Goal: Book appointment/travel/reservation

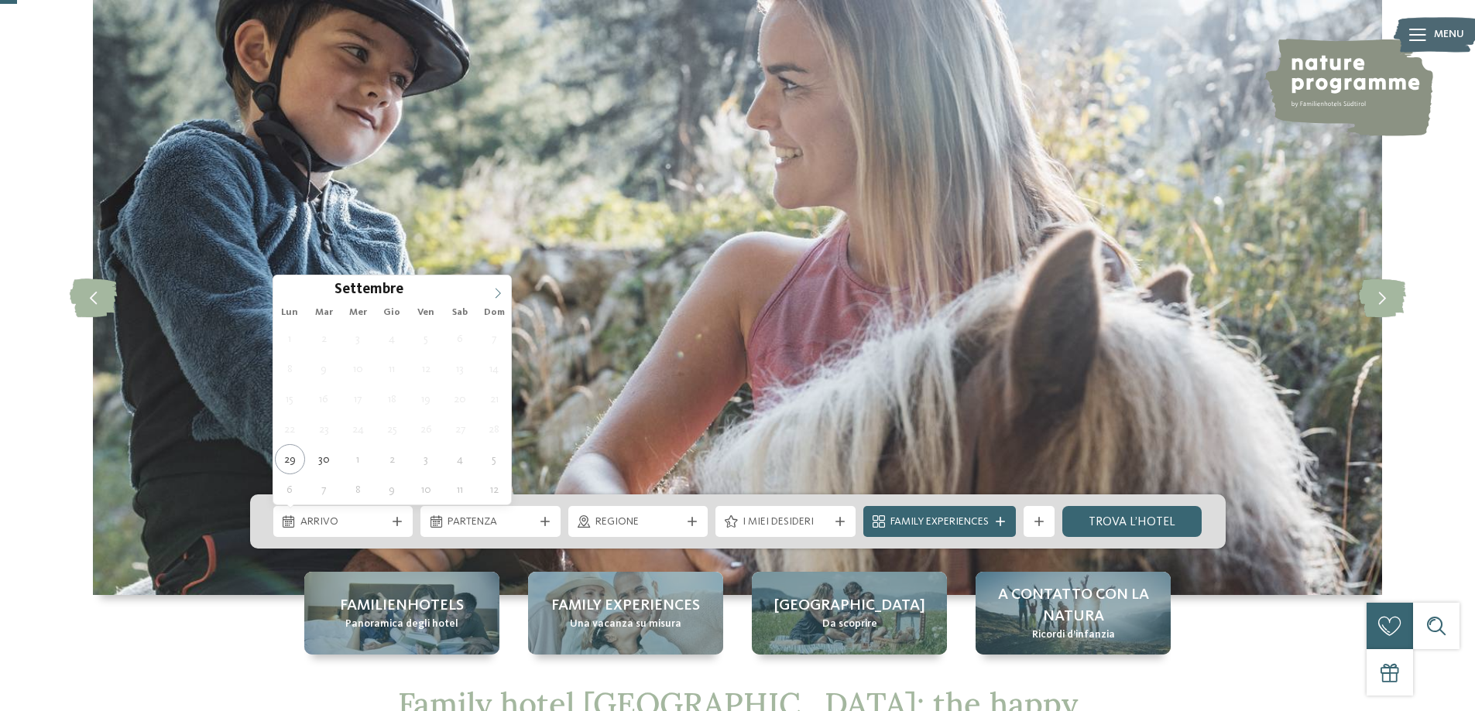
click at [496, 295] on icon at bounding box center [497, 293] width 11 height 11
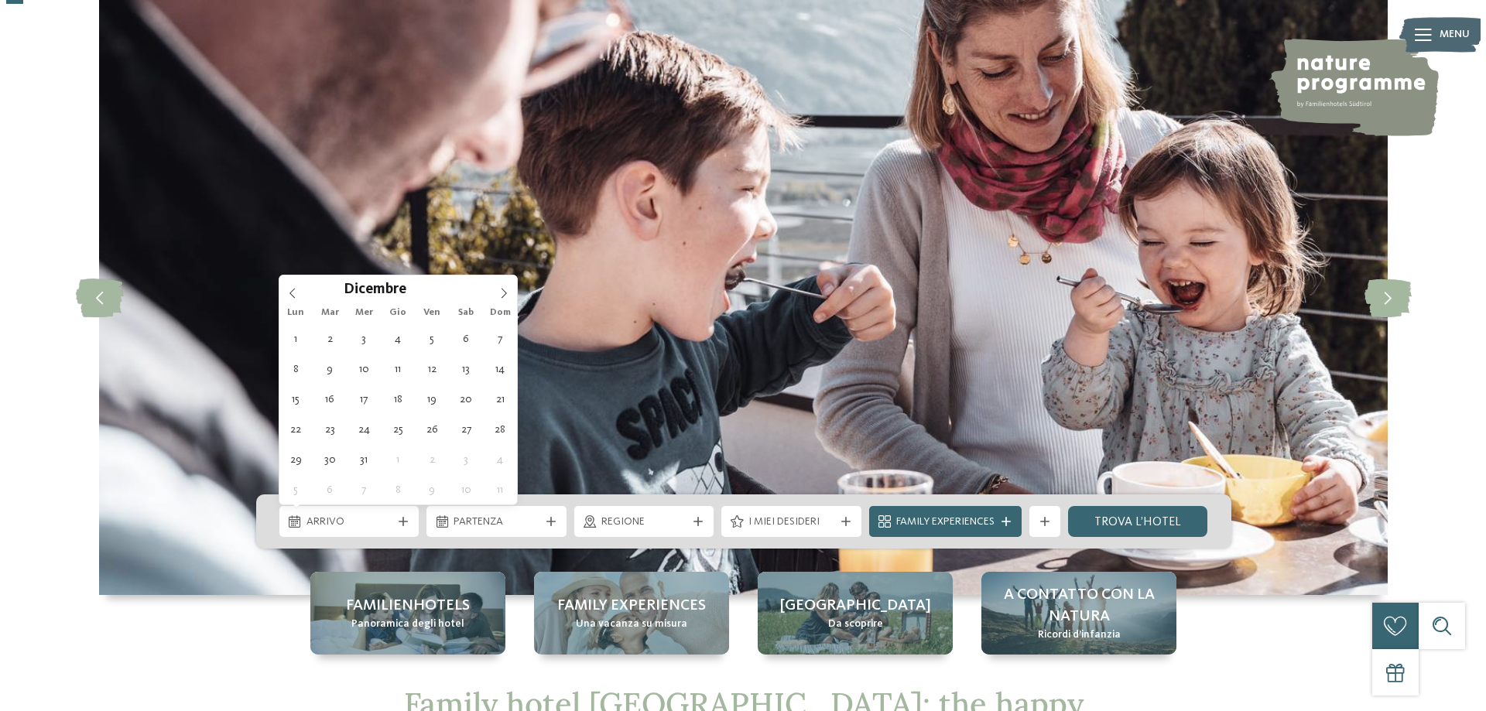
scroll to position [0, 0]
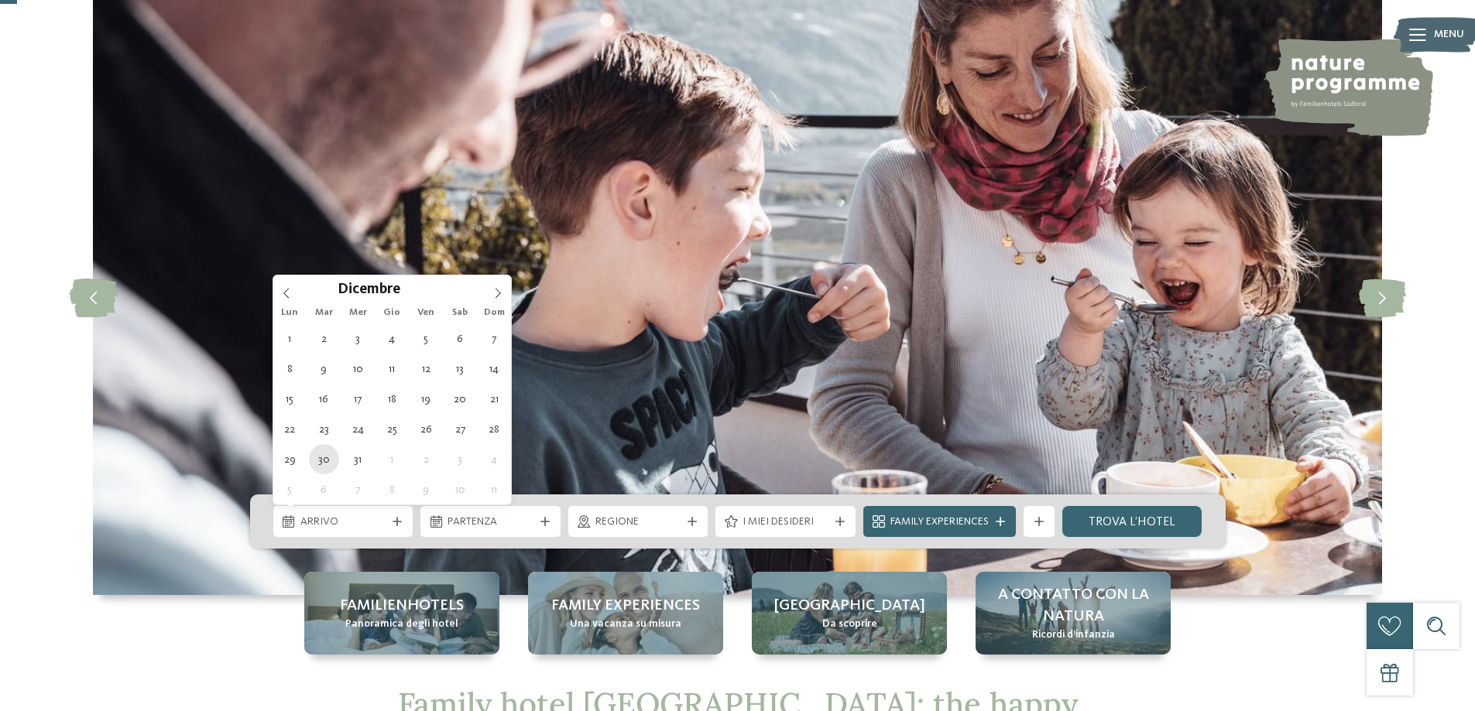
type div "[DATE]"
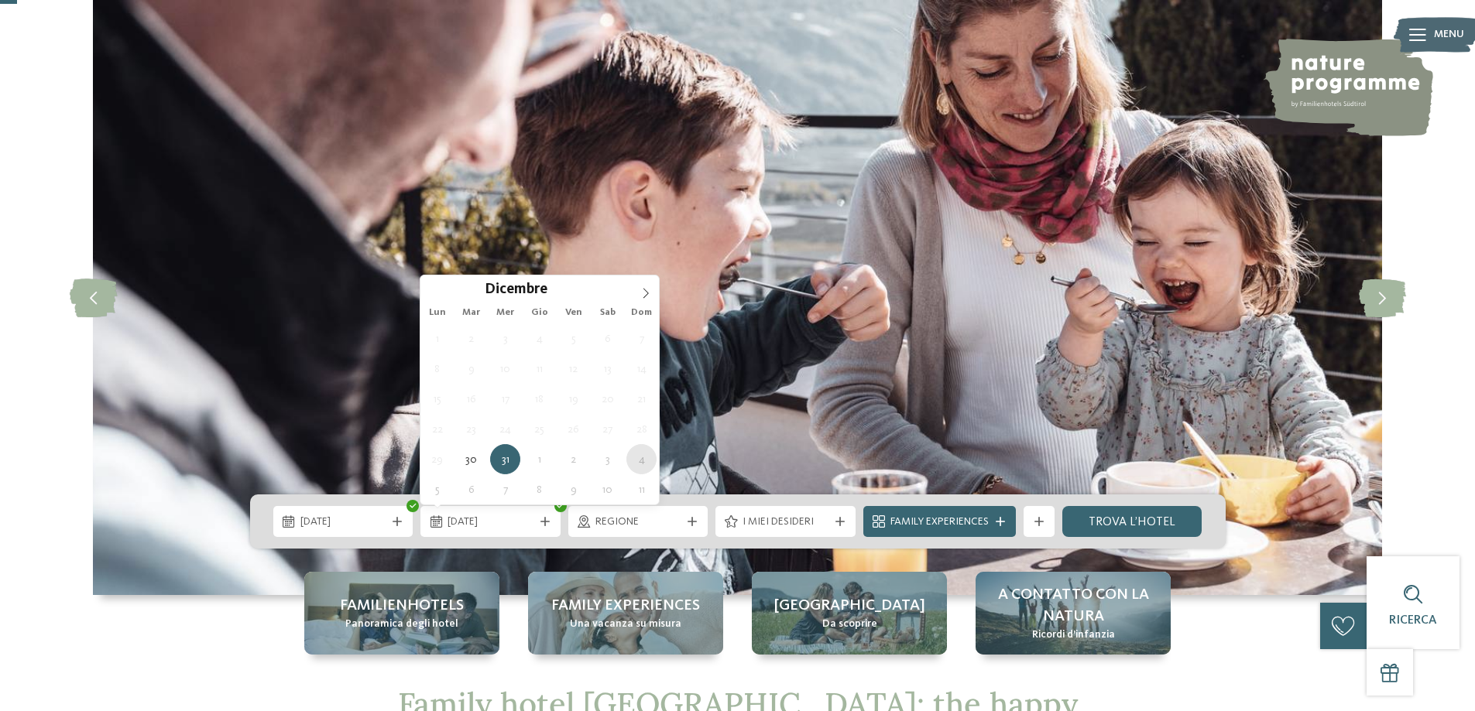
type div "[DATE]"
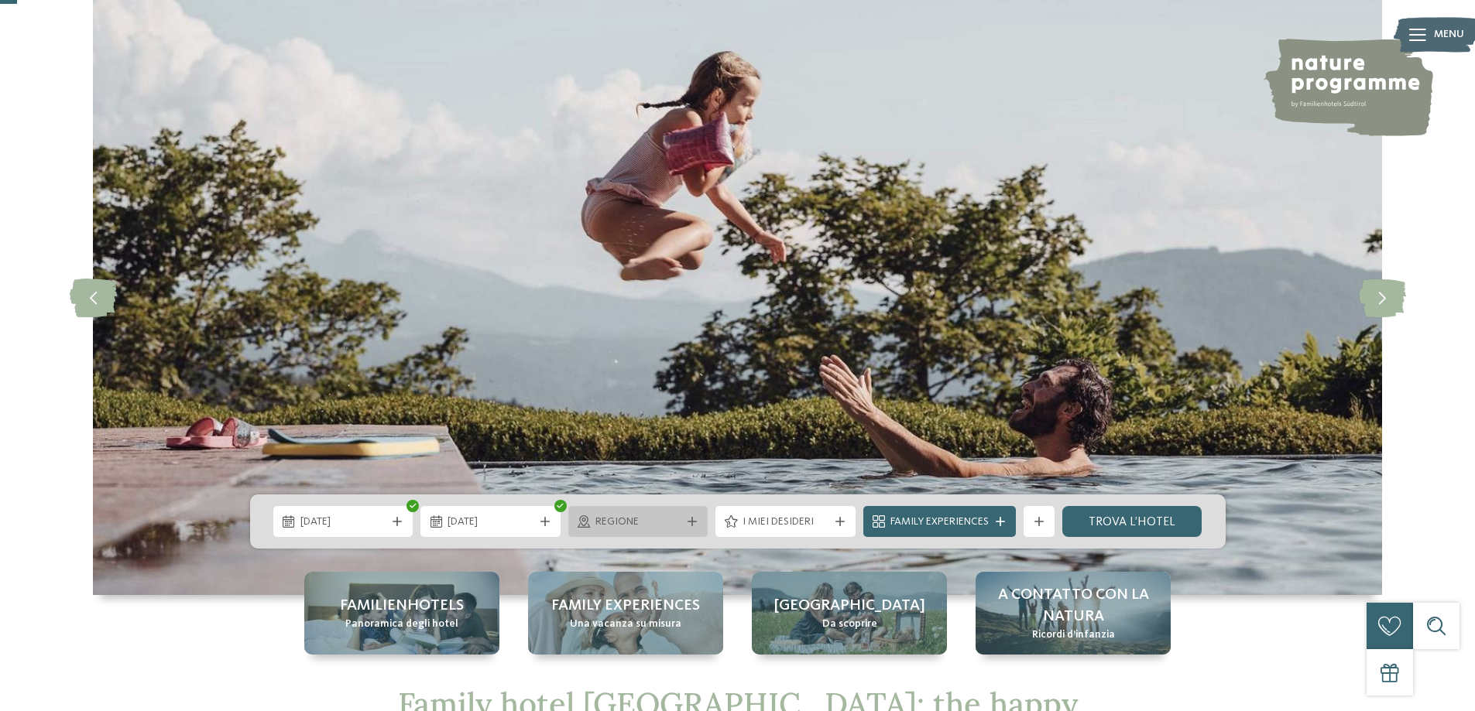
click at [637, 514] on div "Regione" at bounding box center [638, 521] width 94 height 17
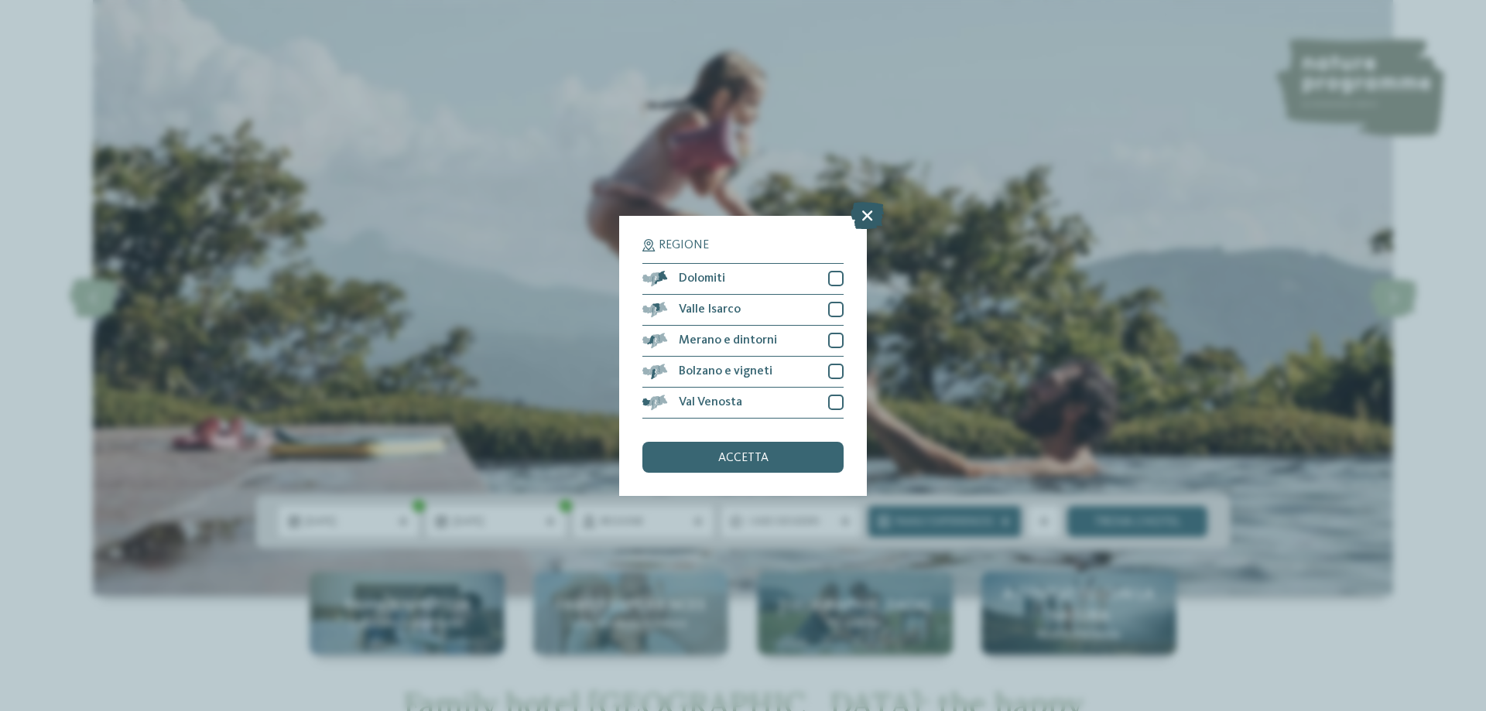
click at [878, 218] on icon at bounding box center [867, 214] width 33 height 27
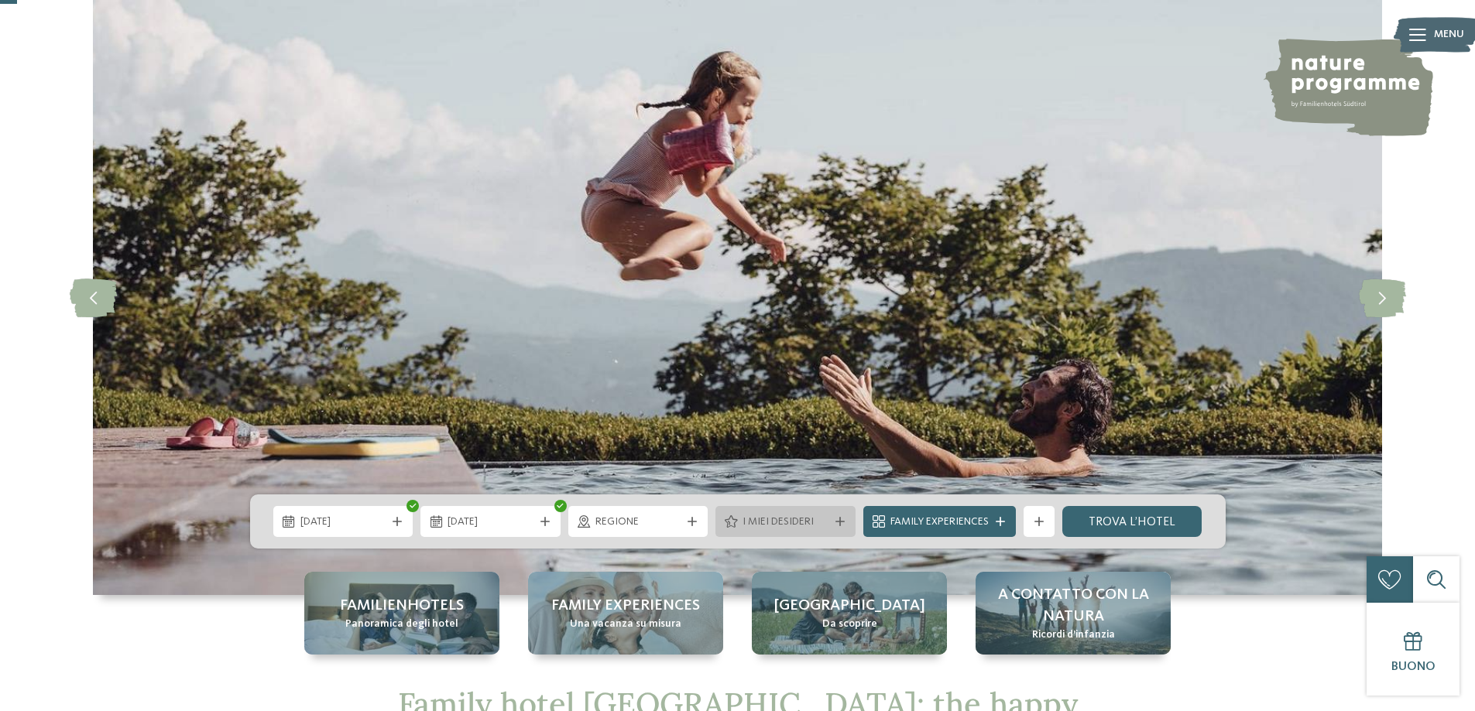
click at [804, 527] on span "I miei desideri" at bounding box center [785, 522] width 86 height 15
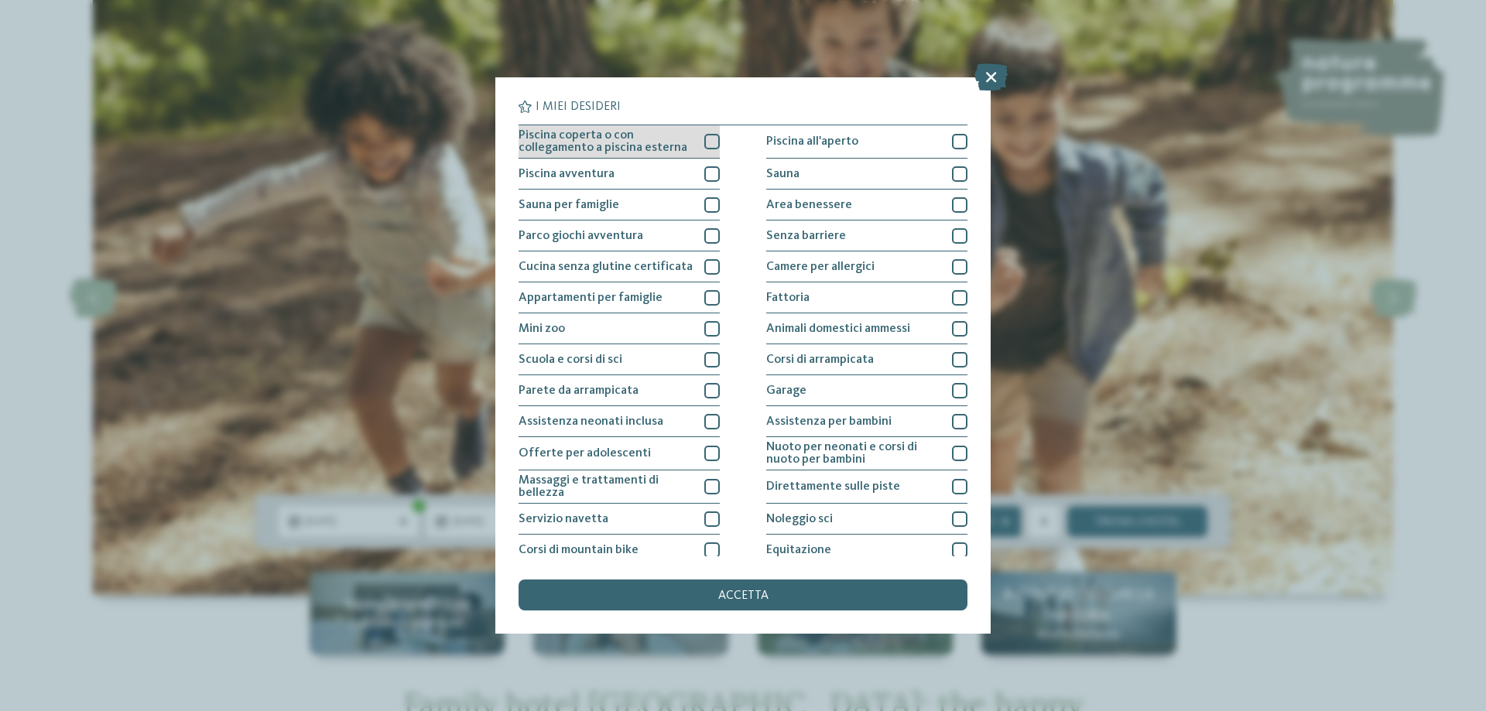
click at [704, 142] on div at bounding box center [711, 141] width 15 height 15
click at [713, 168] on div at bounding box center [711, 173] width 15 height 15
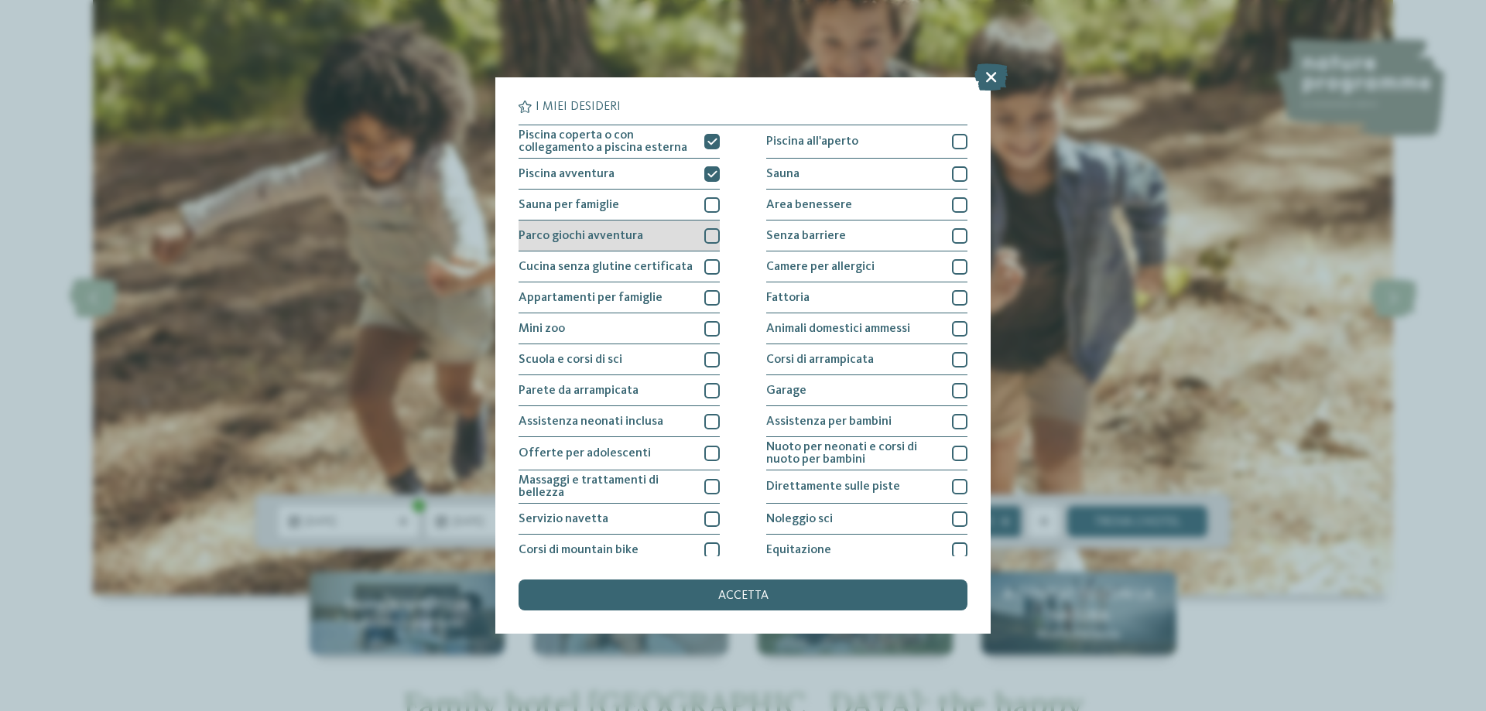
click at [698, 232] on div "Parco giochi avventura" at bounding box center [619, 236] width 201 height 31
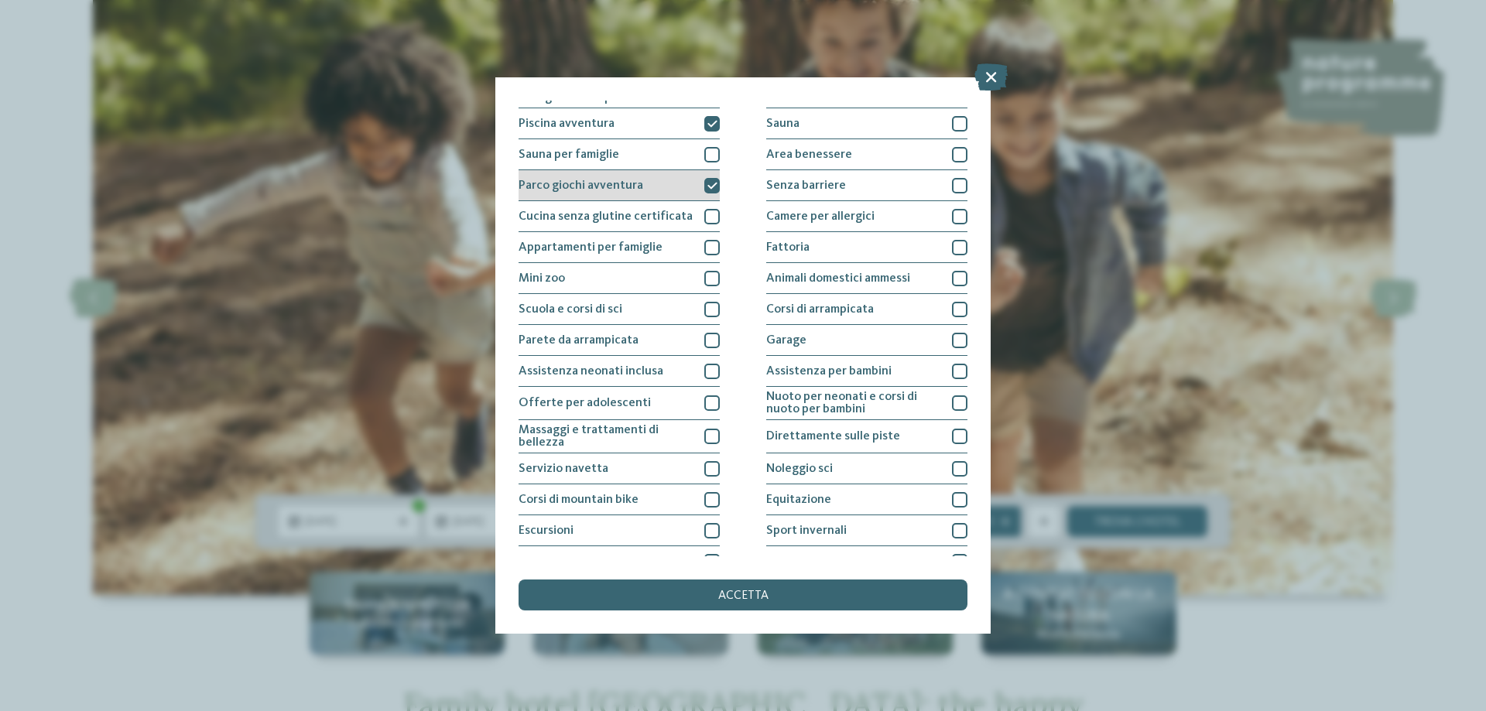
scroll to position [77, 0]
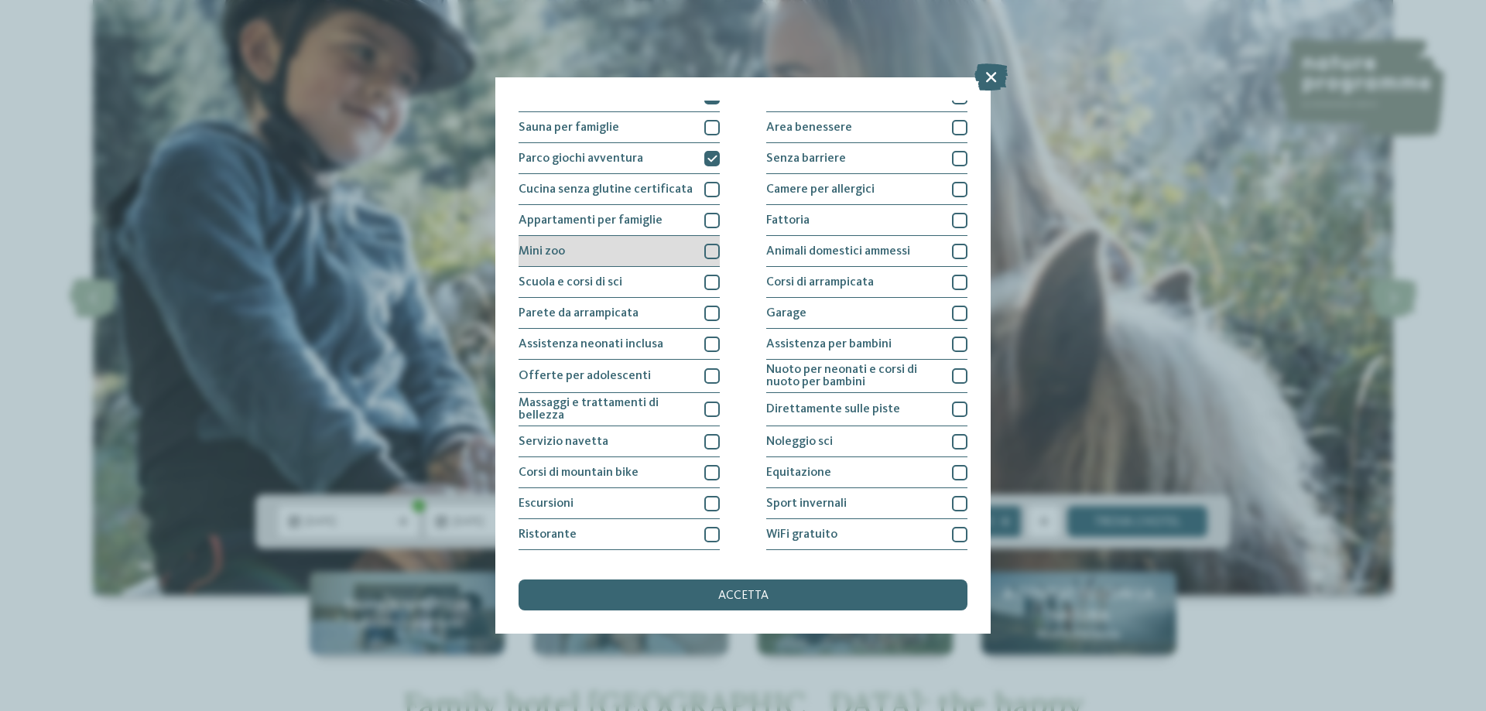
click at [705, 250] on div at bounding box center [711, 251] width 15 height 15
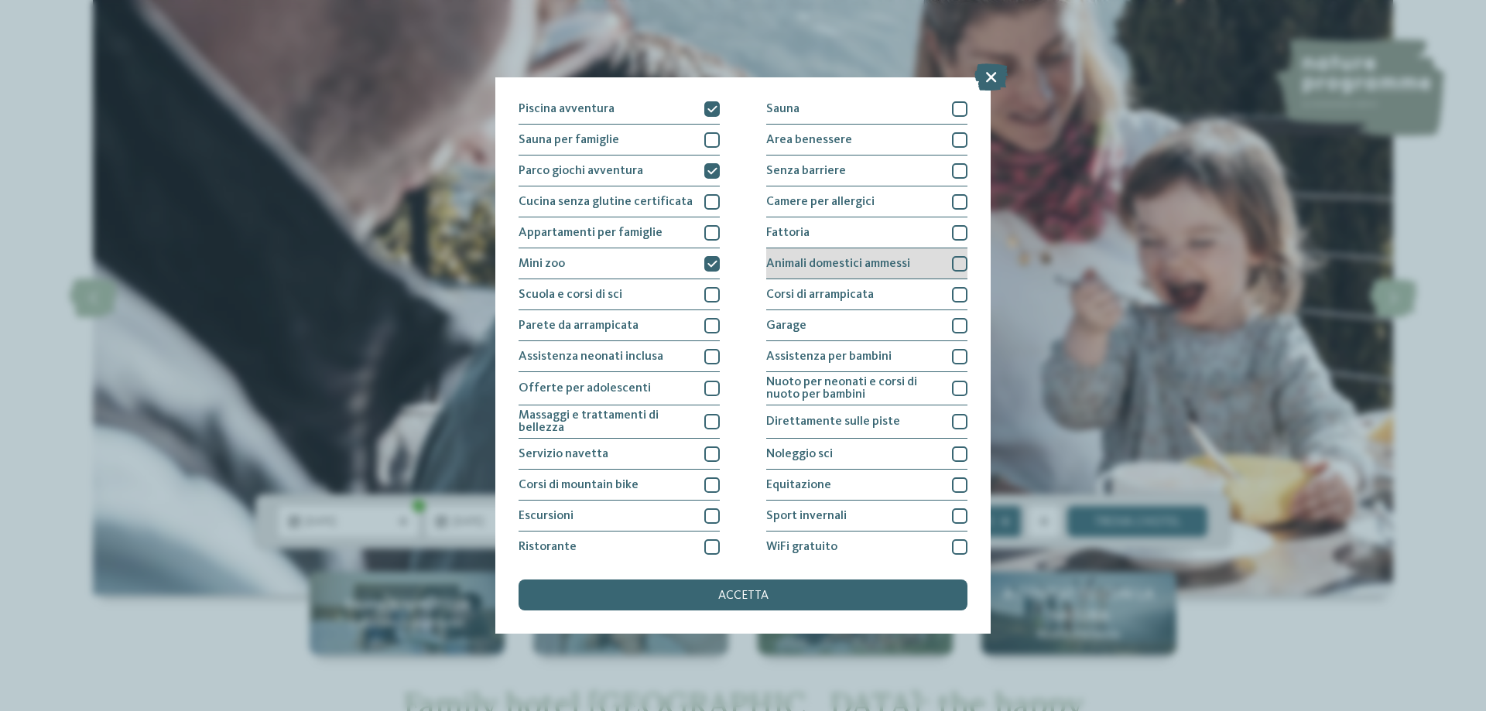
scroll to position [0, 0]
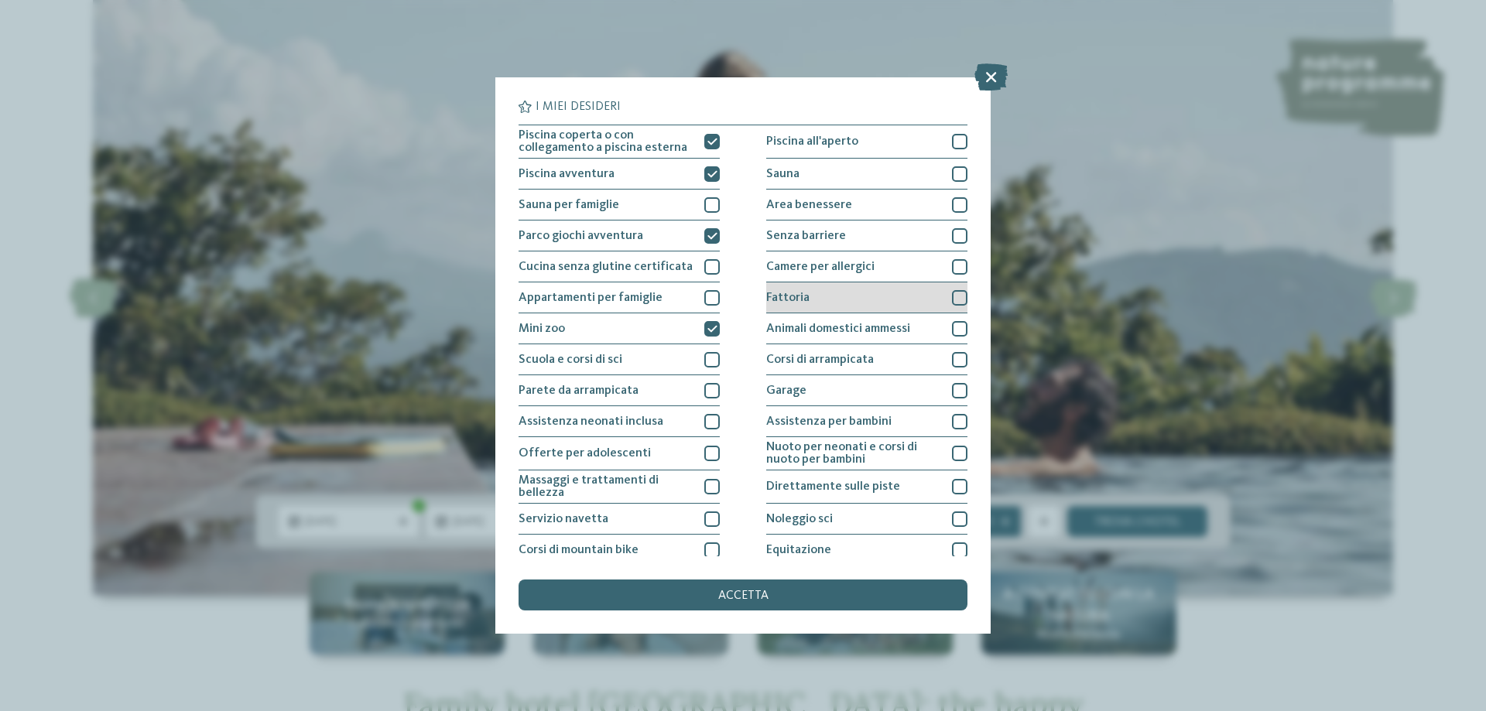
click at [952, 296] on div at bounding box center [959, 297] width 15 height 15
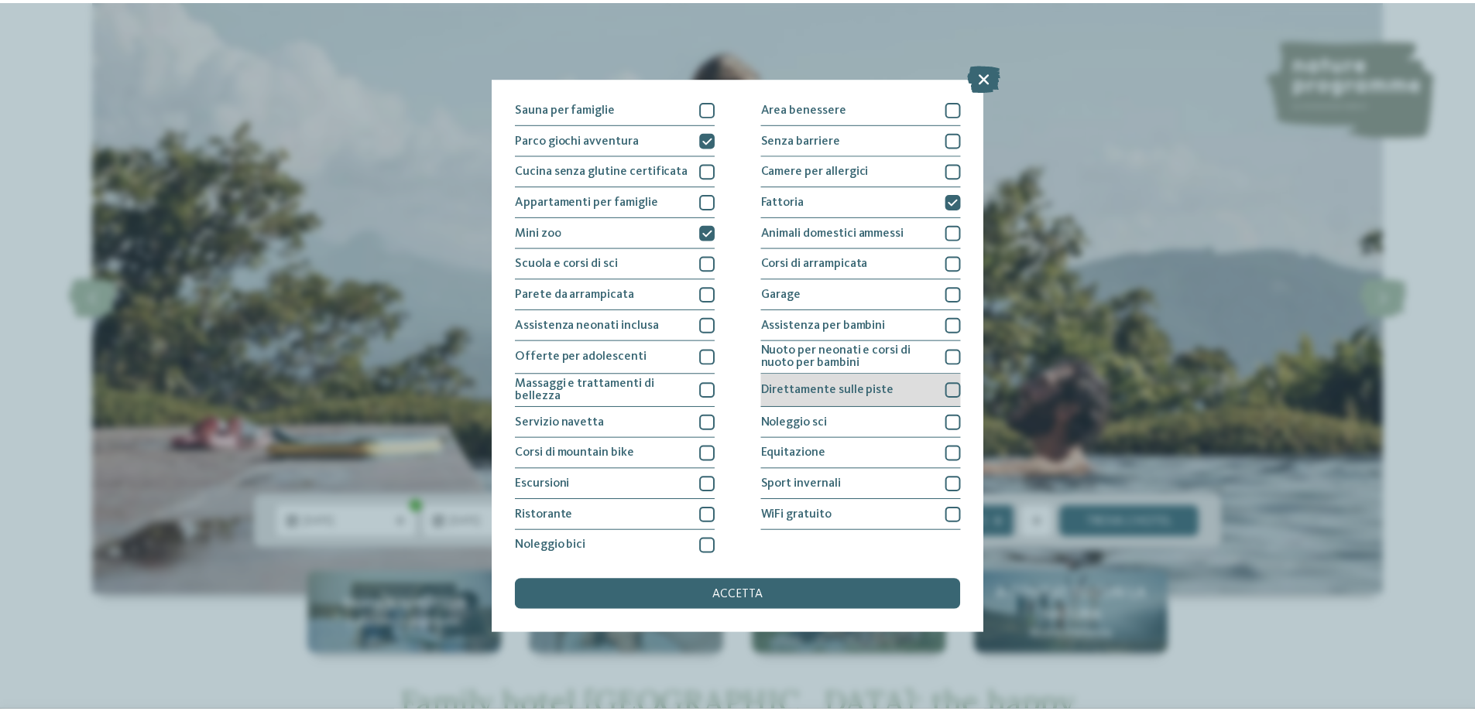
scroll to position [102, 0]
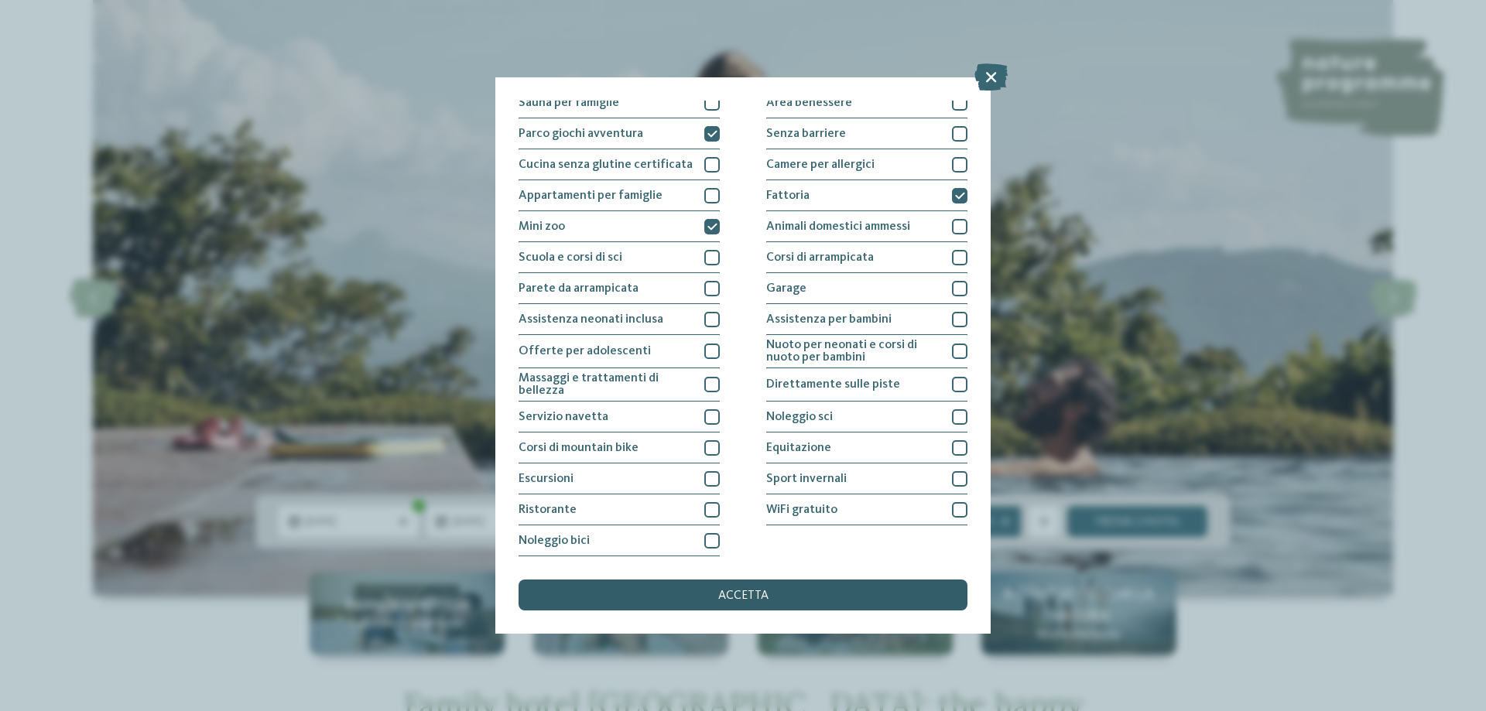
click at [799, 593] on div "accetta" at bounding box center [743, 595] width 449 height 31
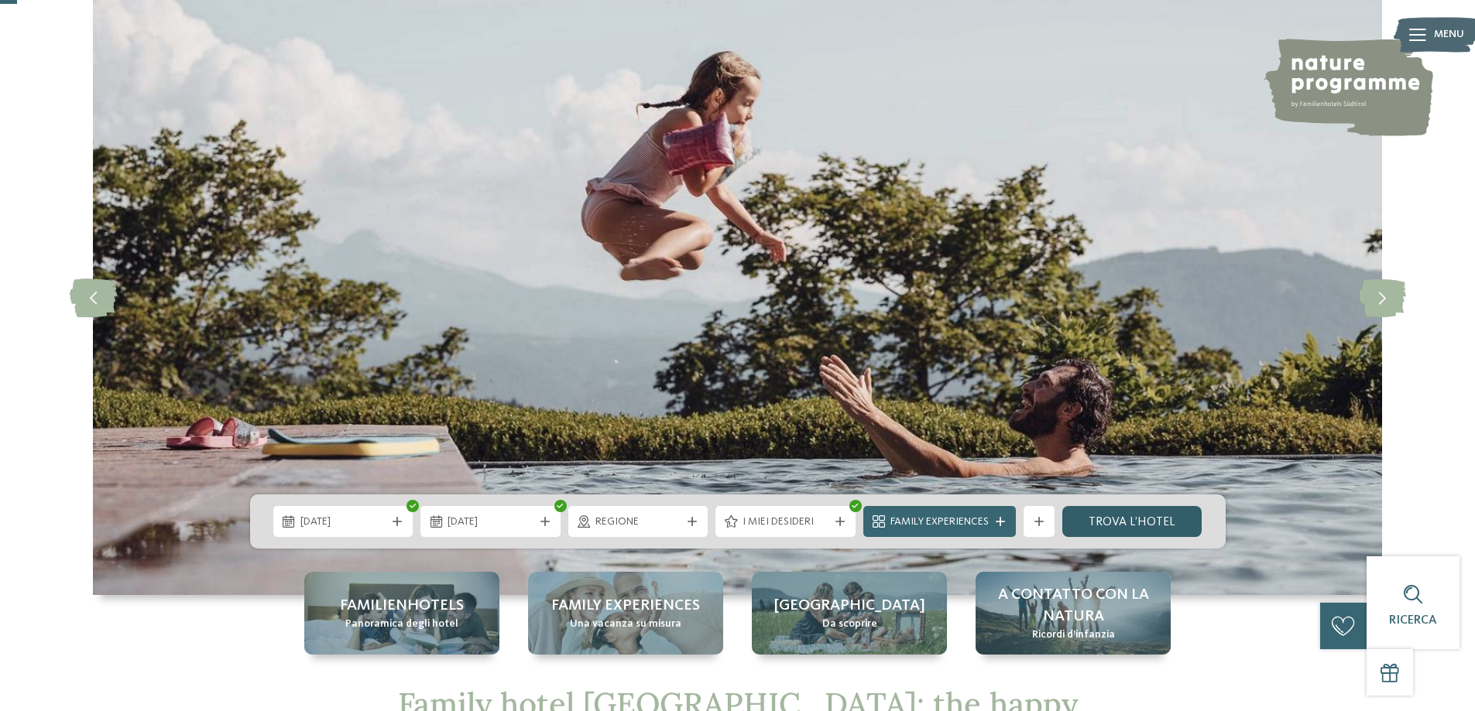
click at [1123, 529] on link "trova l’hotel" at bounding box center [1132, 521] width 140 height 31
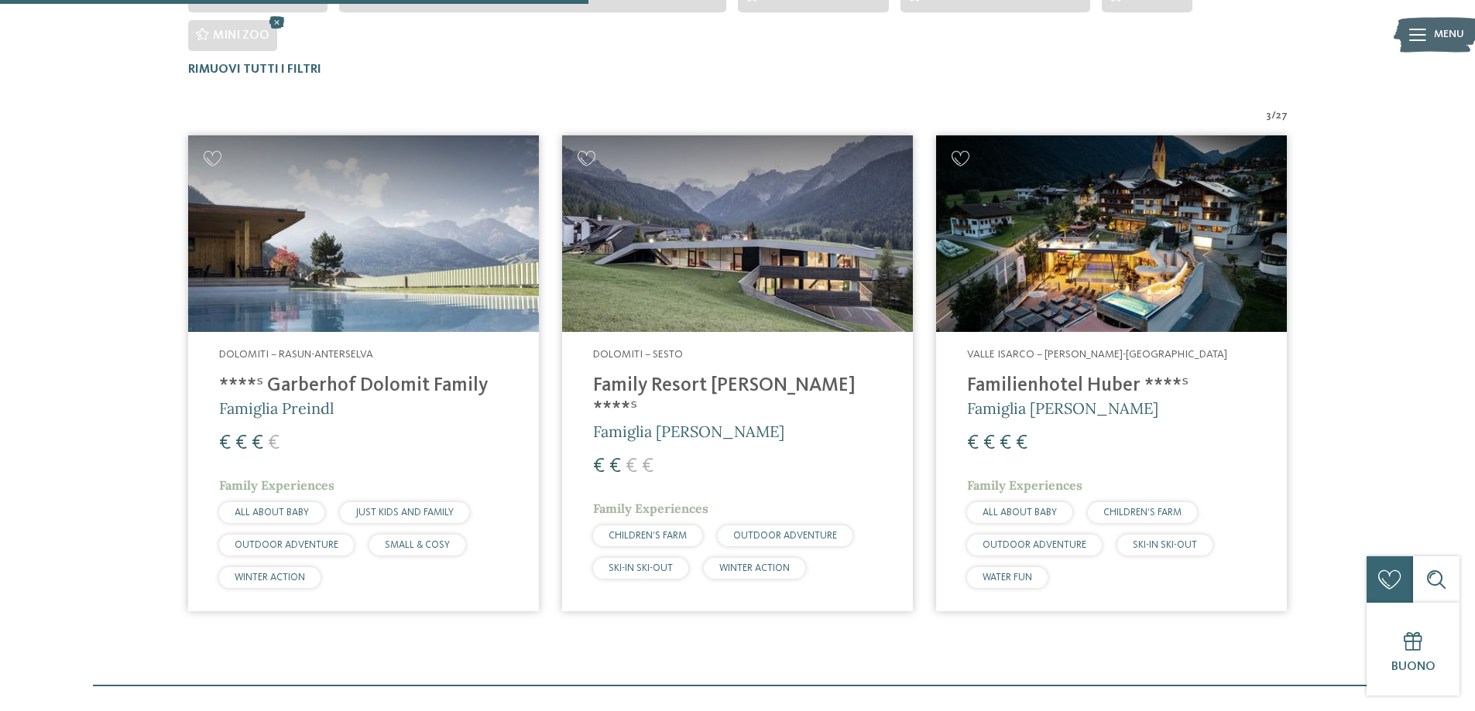
click at [348, 375] on h4 "****ˢ Garberhof Dolomit Family" at bounding box center [363, 386] width 289 height 23
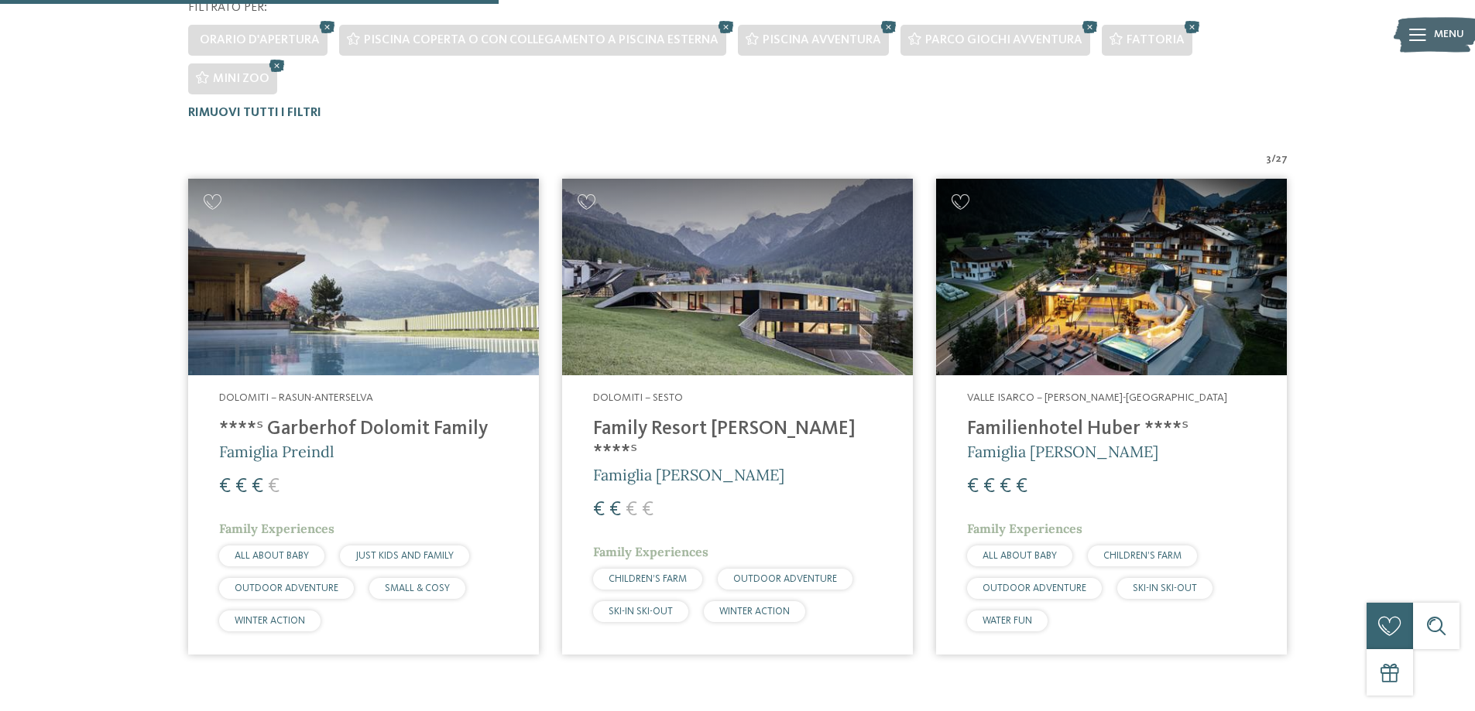
scroll to position [77, 0]
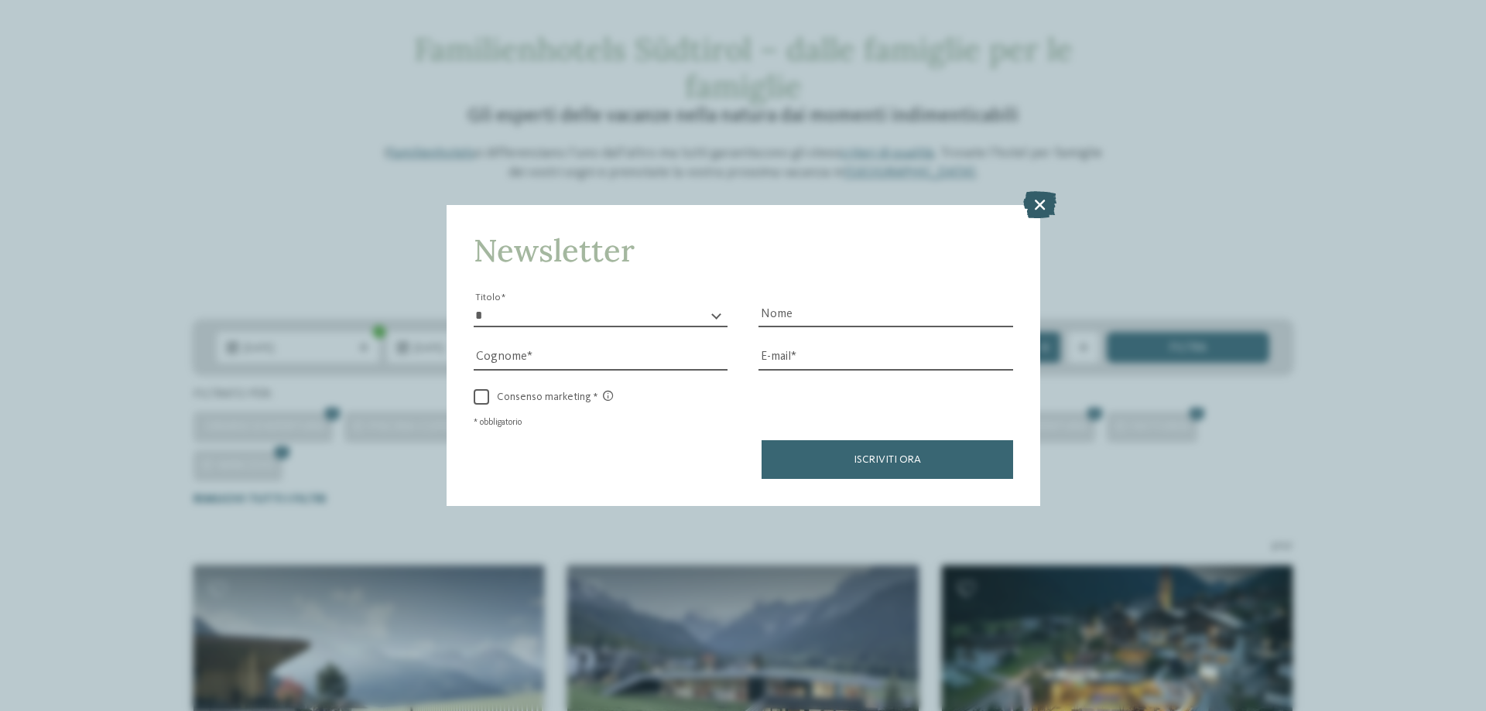
click at [1026, 201] on icon at bounding box center [1039, 204] width 33 height 27
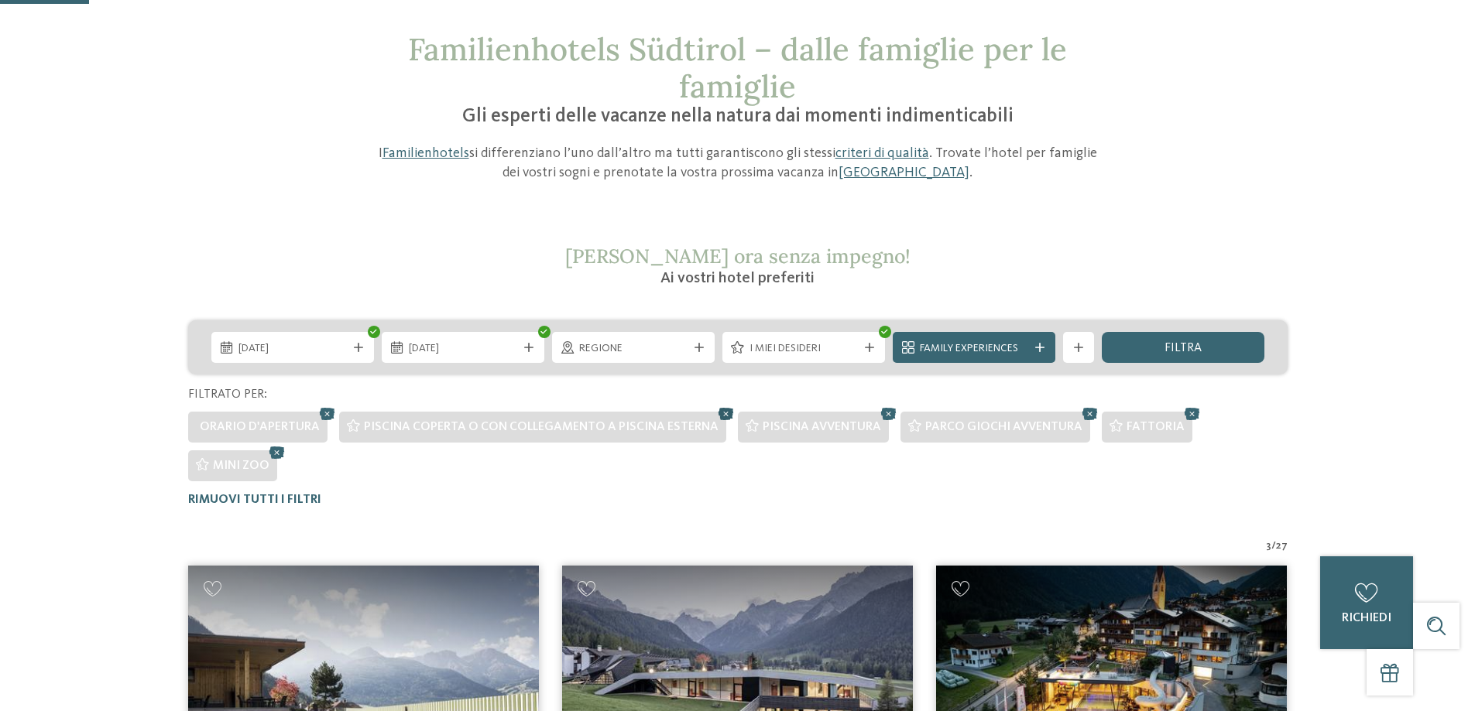
click at [716, 414] on icon at bounding box center [725, 414] width 23 height 20
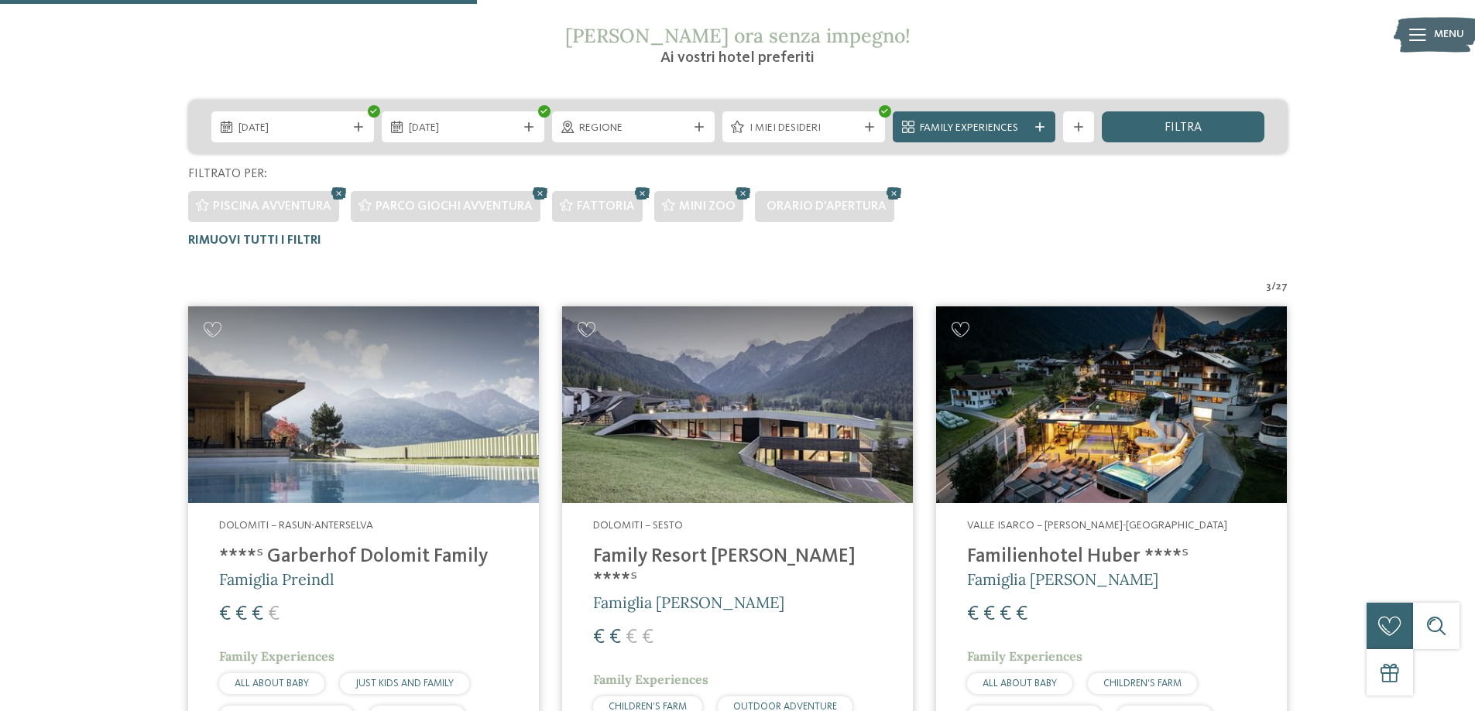
scroll to position [198, 0]
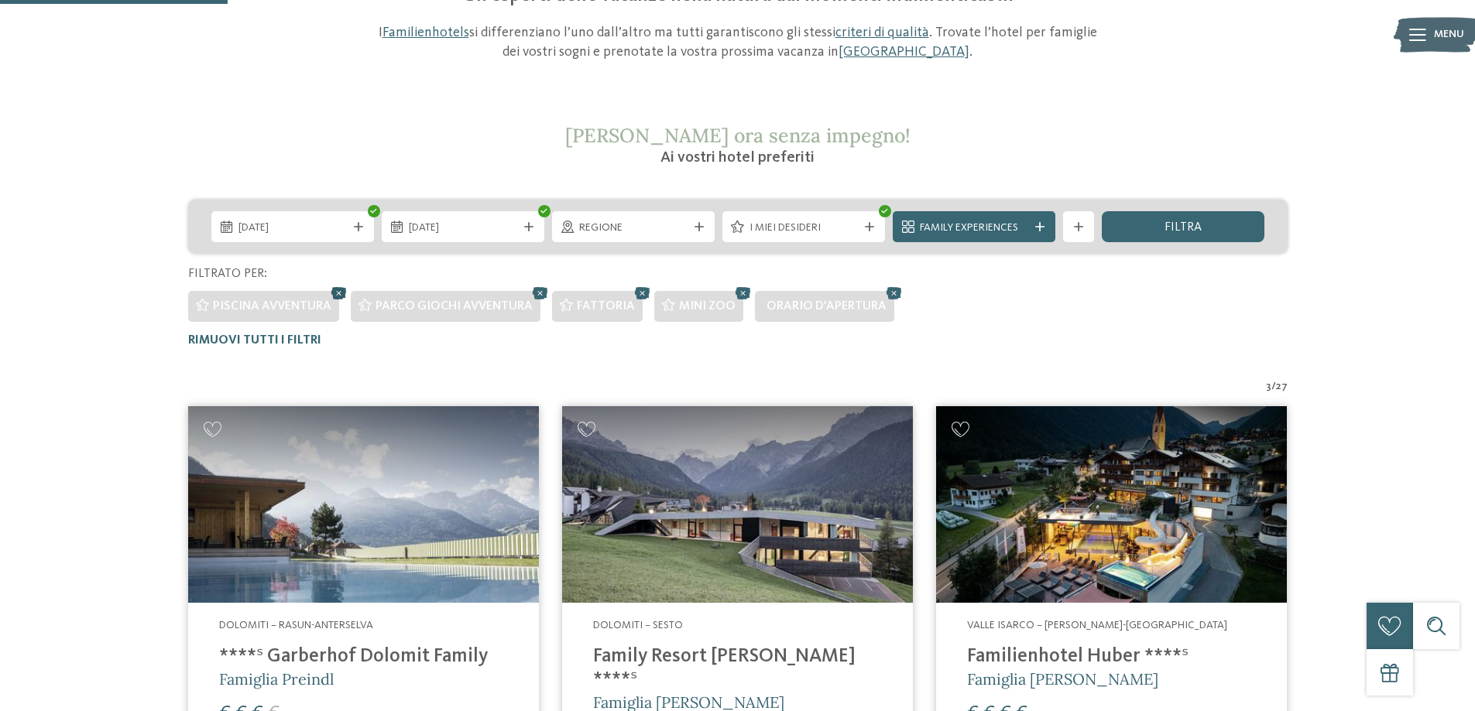
click at [331, 293] on icon at bounding box center [338, 293] width 23 height 20
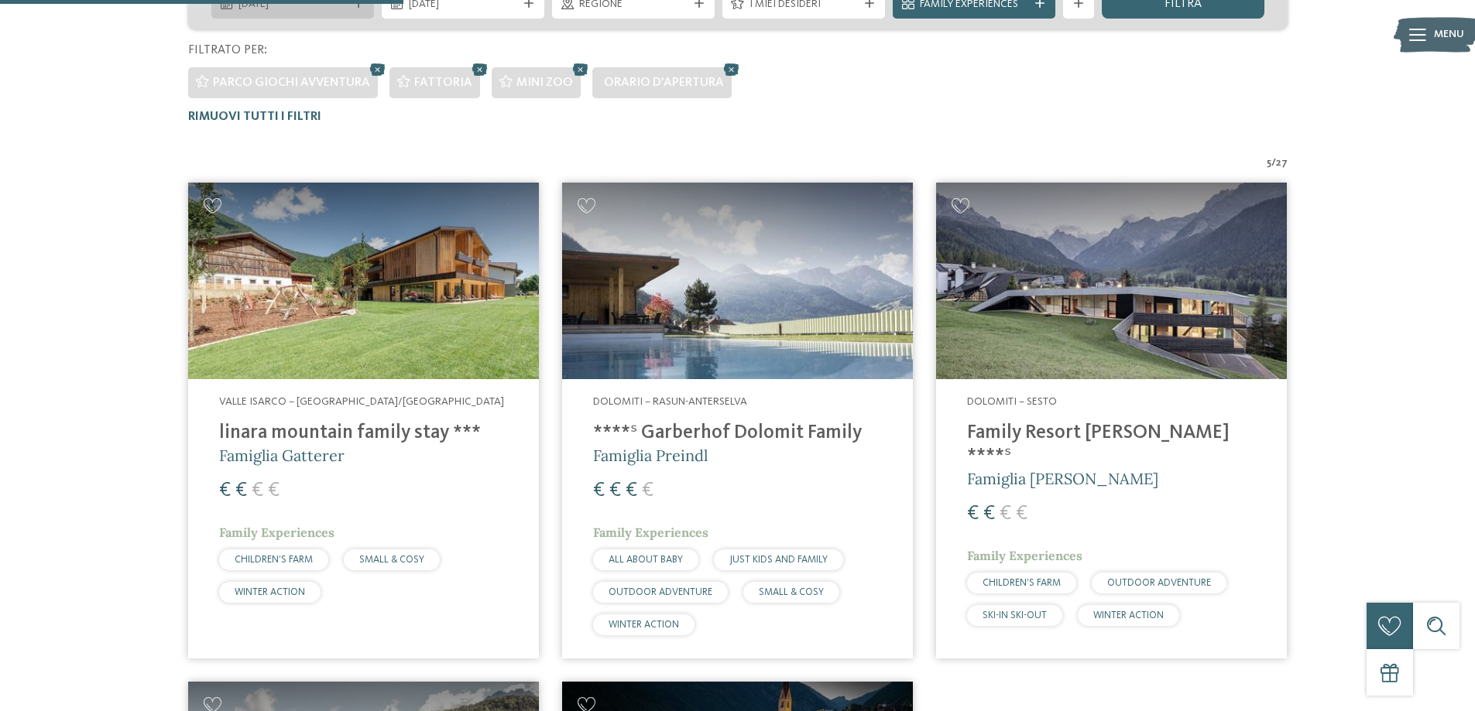
scroll to position [276, 0]
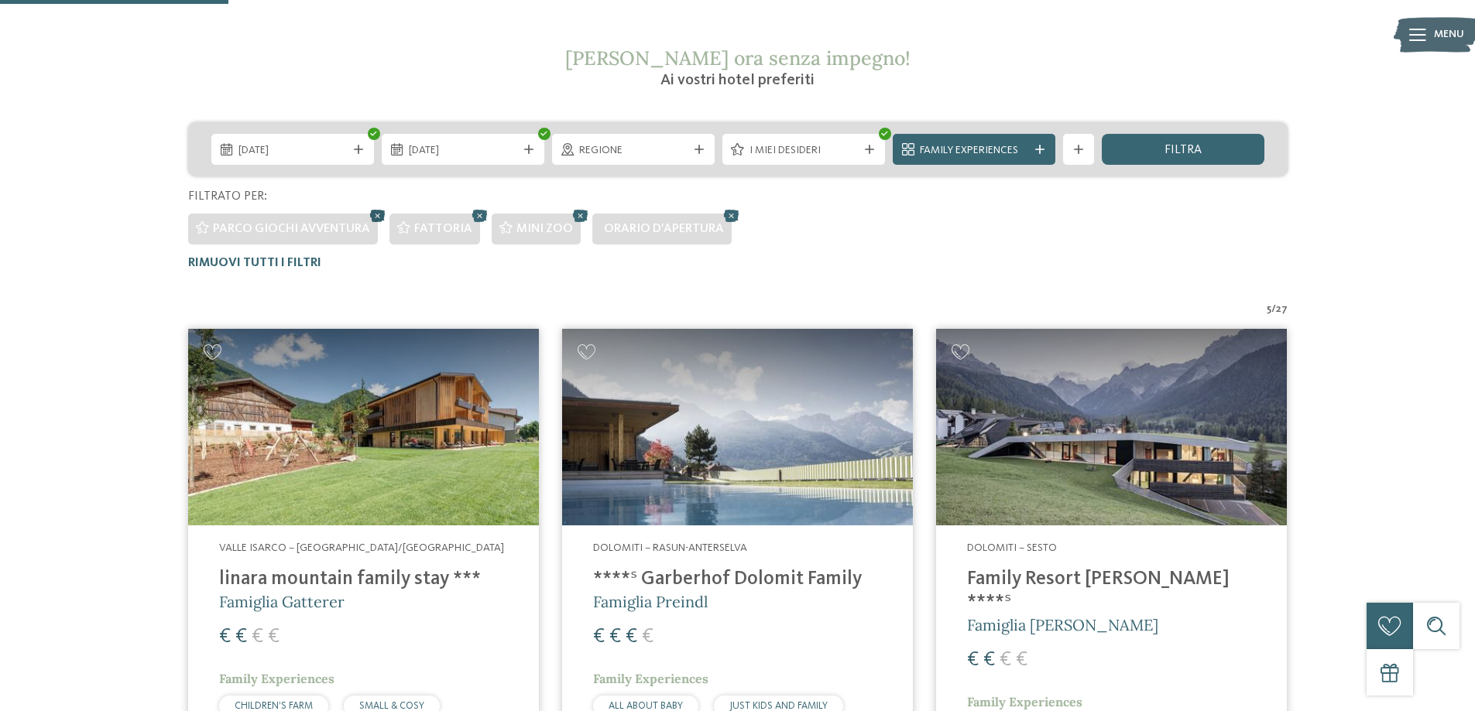
click at [376, 215] on icon at bounding box center [377, 216] width 23 height 20
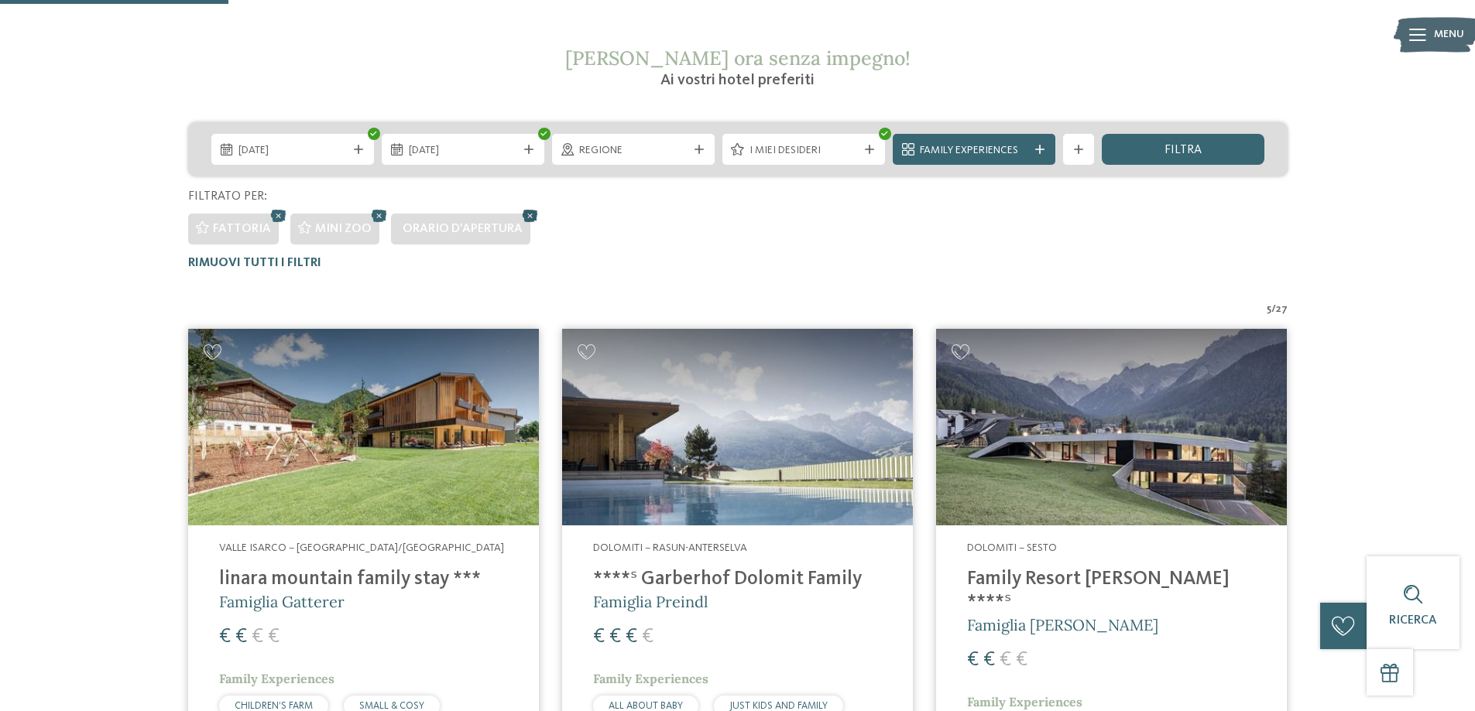
click at [529, 215] on icon at bounding box center [530, 216] width 23 height 20
click at [372, 216] on icon at bounding box center [379, 216] width 23 height 20
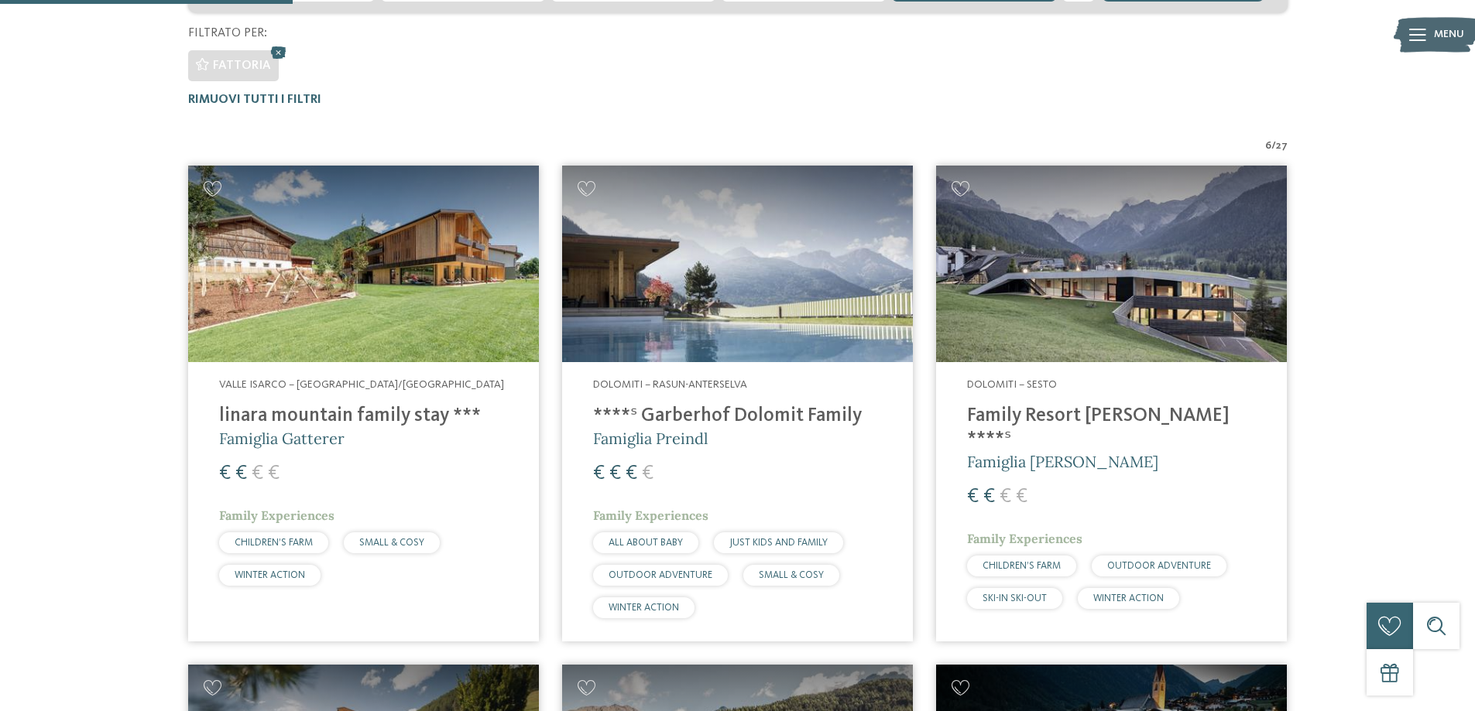
scroll to position [353, 0]
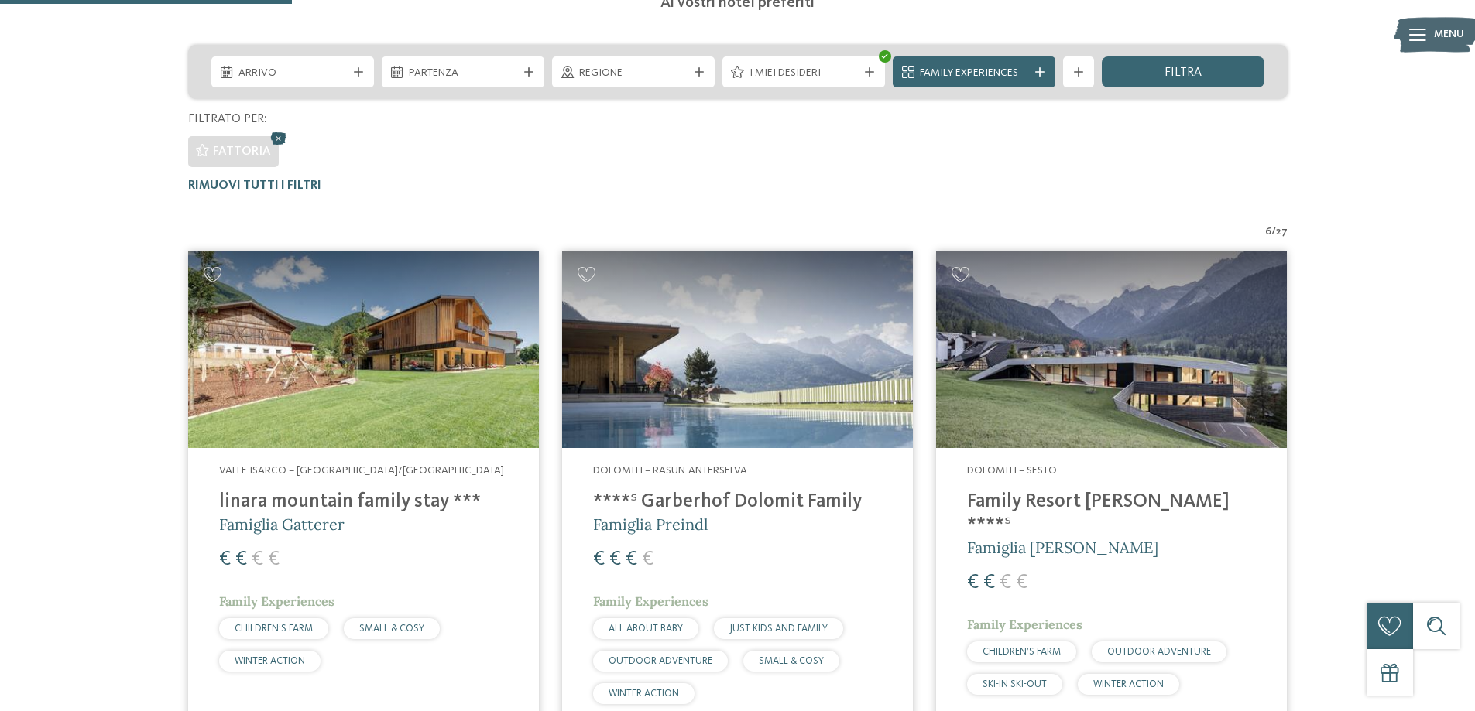
click at [276, 131] on icon at bounding box center [278, 138] width 23 height 20
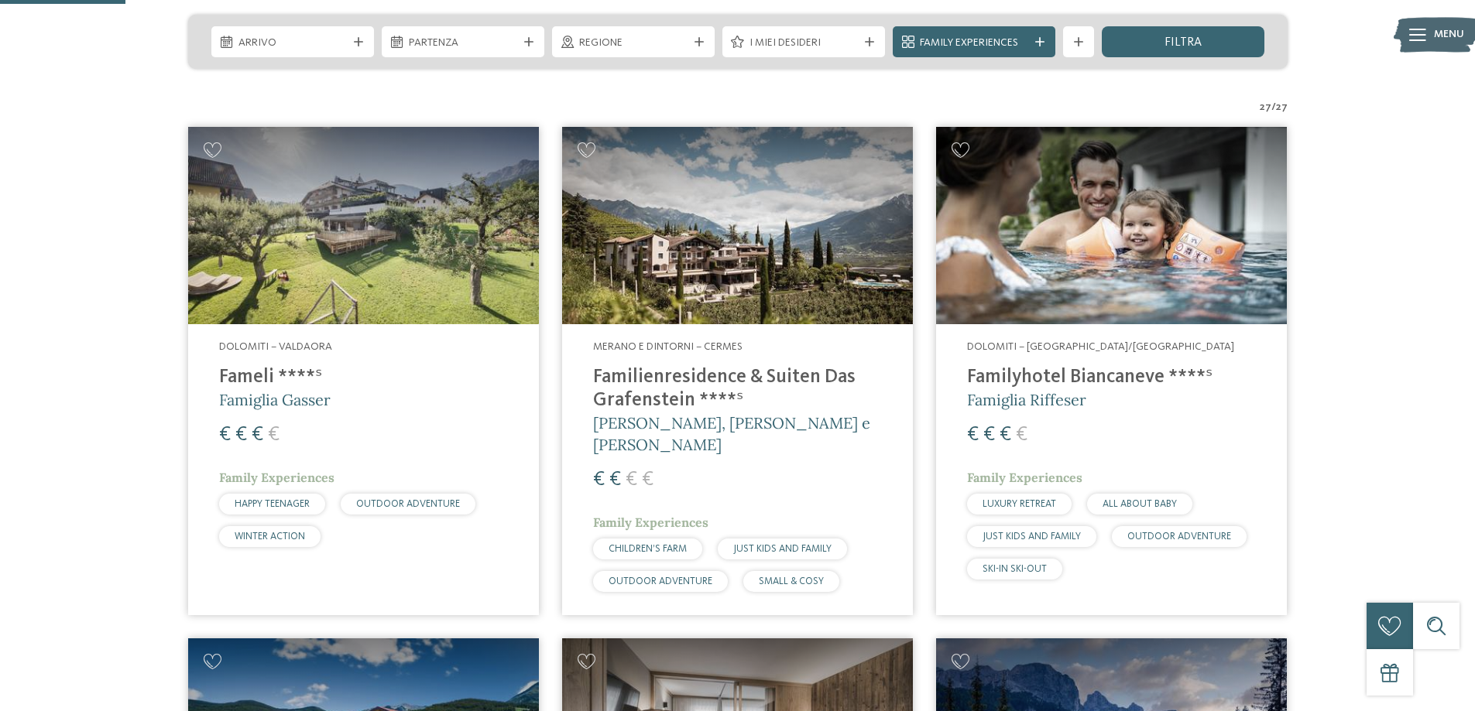
scroll to position [451, 0]
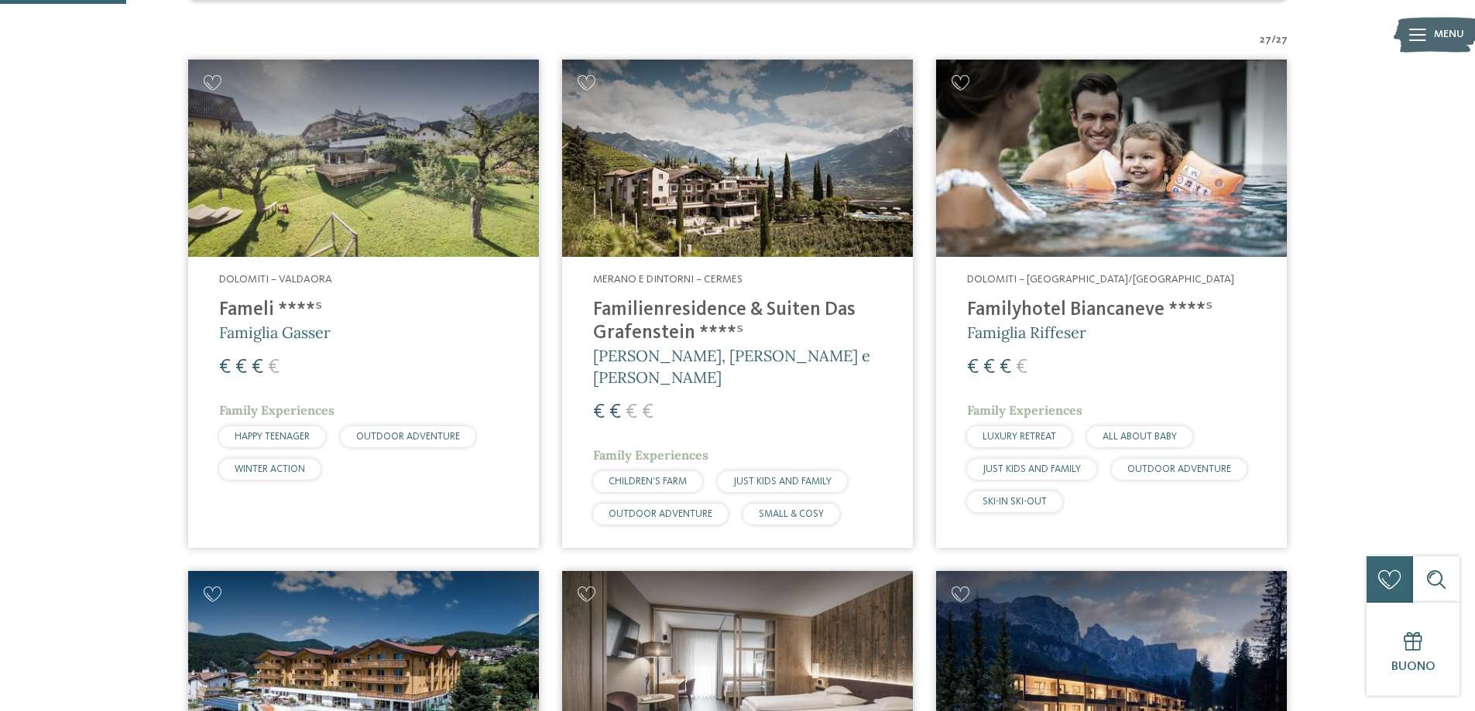
click at [1074, 304] on h4 "Familyhotel Biancaneve ****ˢ" at bounding box center [1111, 310] width 289 height 23
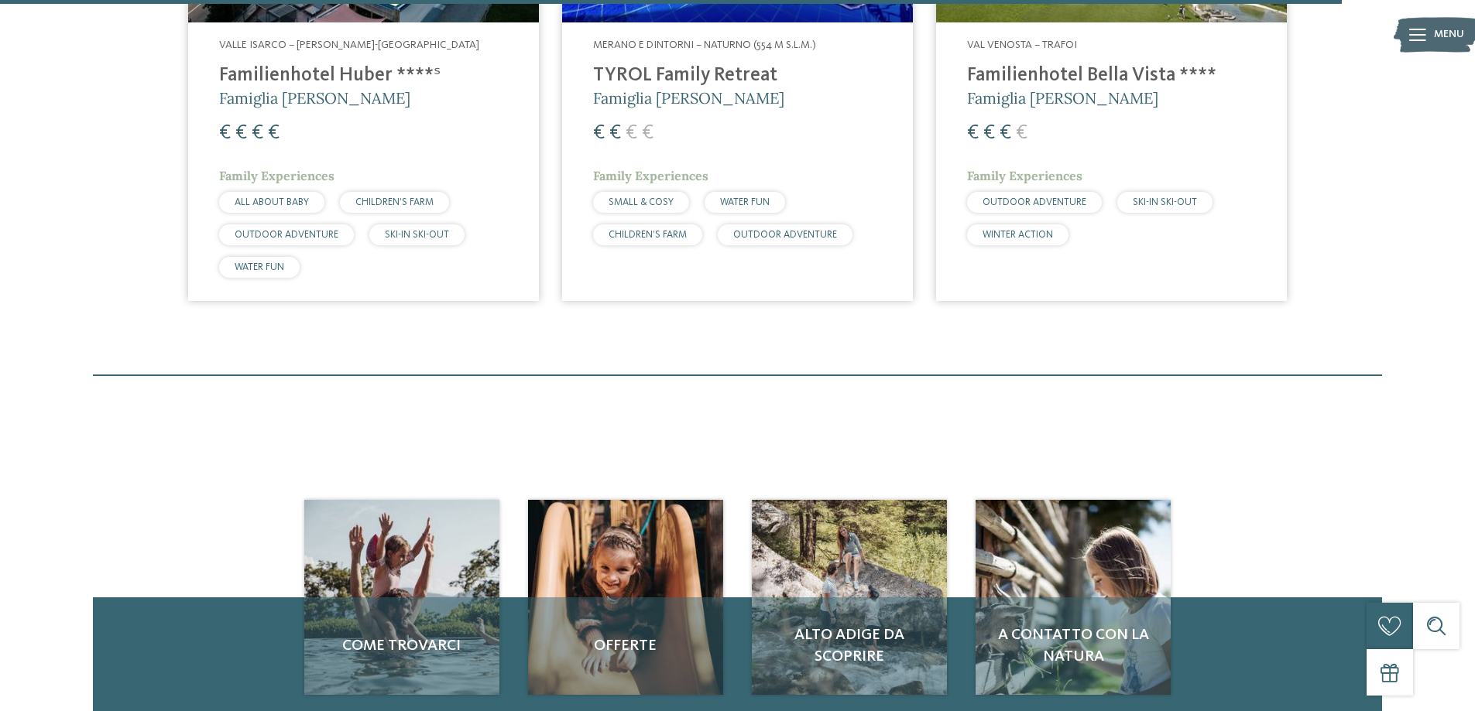
scroll to position [4631, 0]
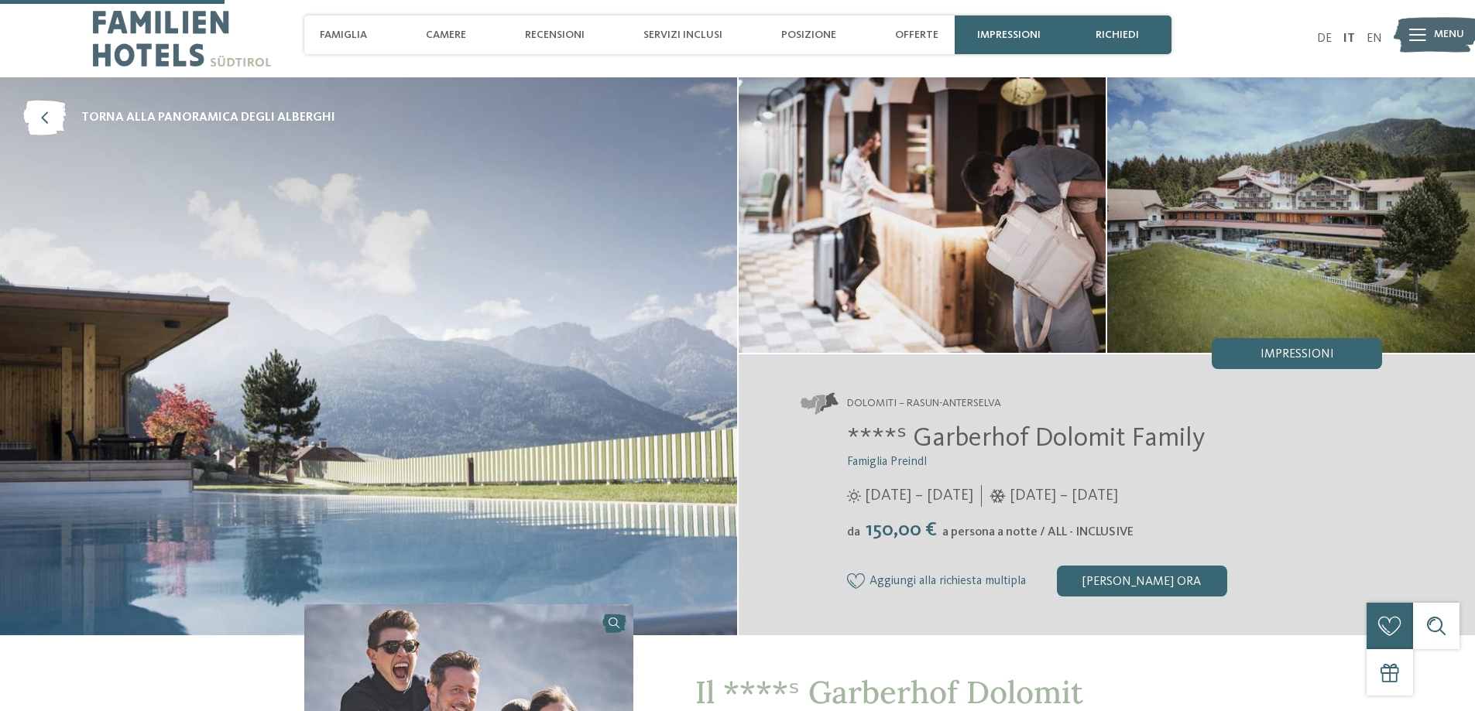
scroll to position [76, 0]
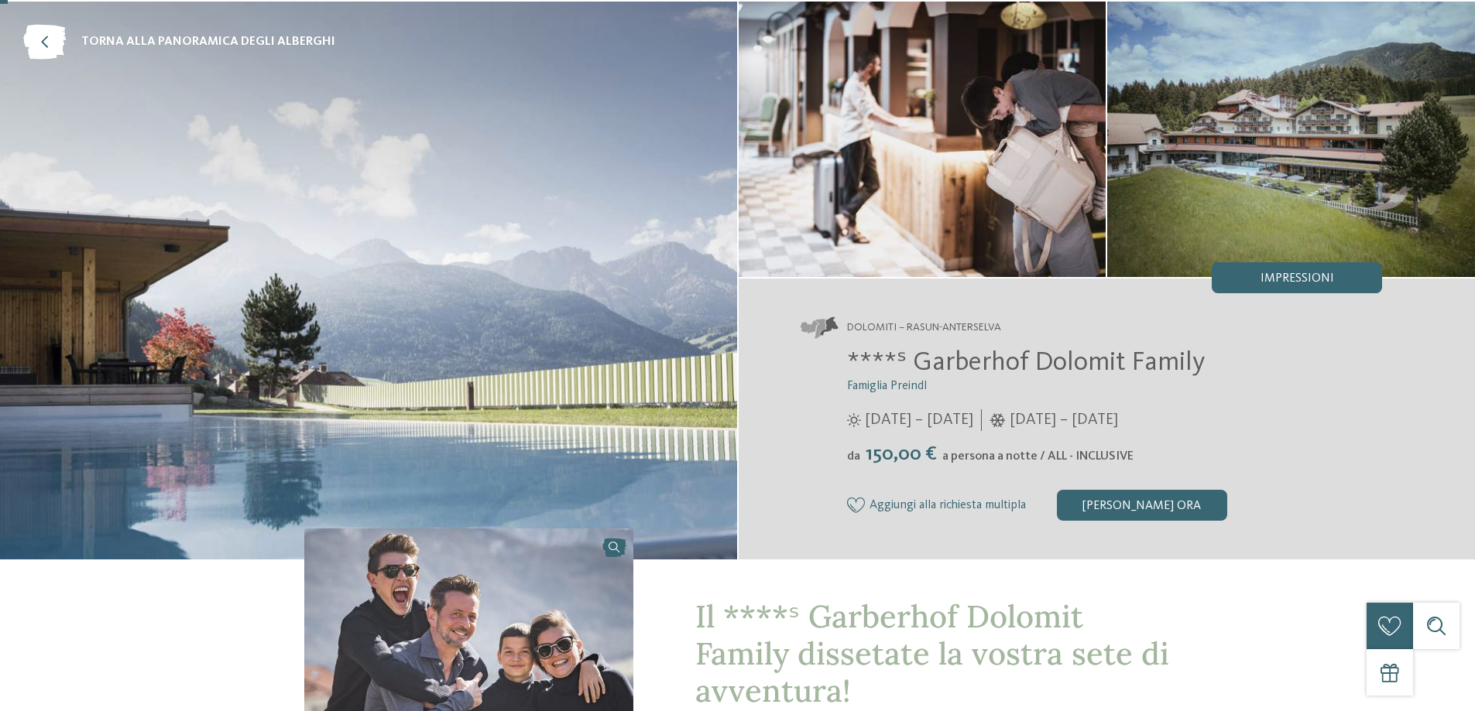
click at [397, 306] on img at bounding box center [368, 281] width 737 height 558
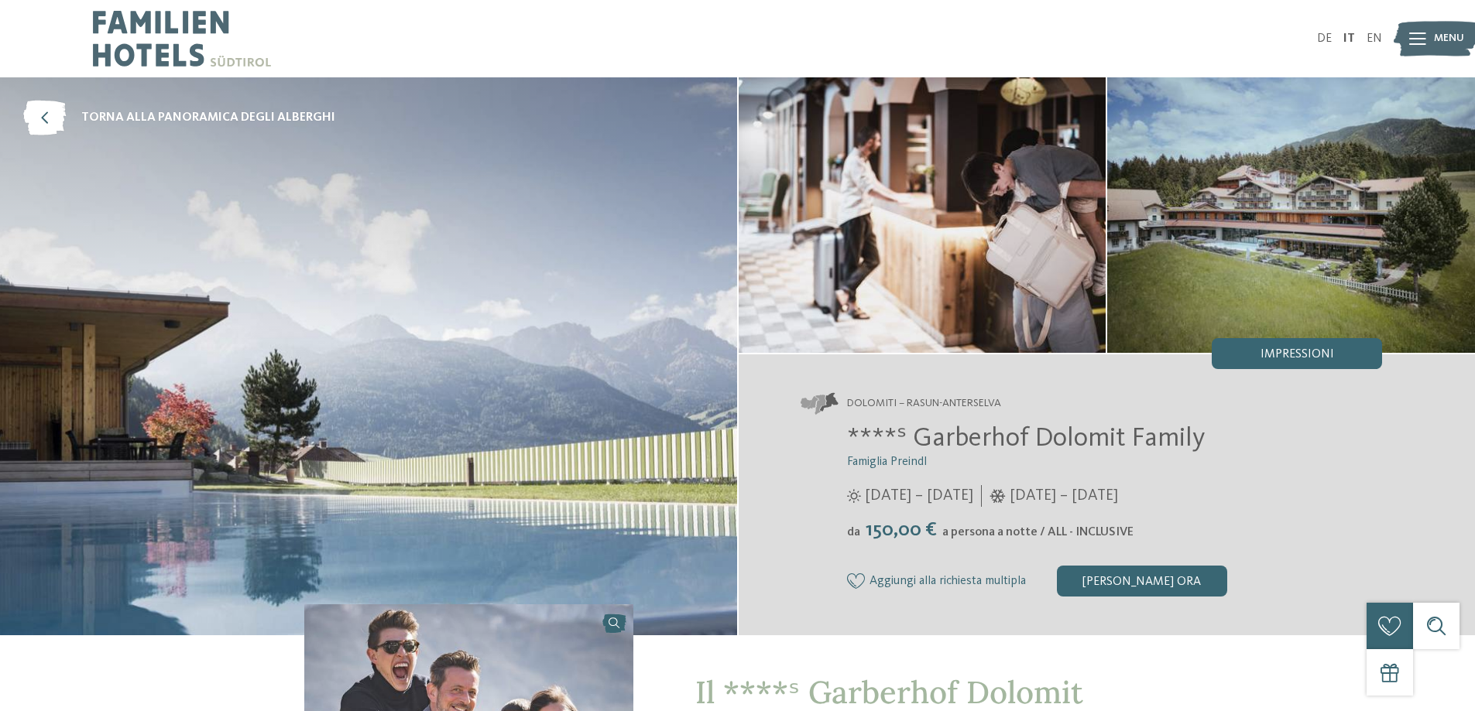
scroll to position [0, 0]
click at [923, 238] on img at bounding box center [922, 215] width 368 height 276
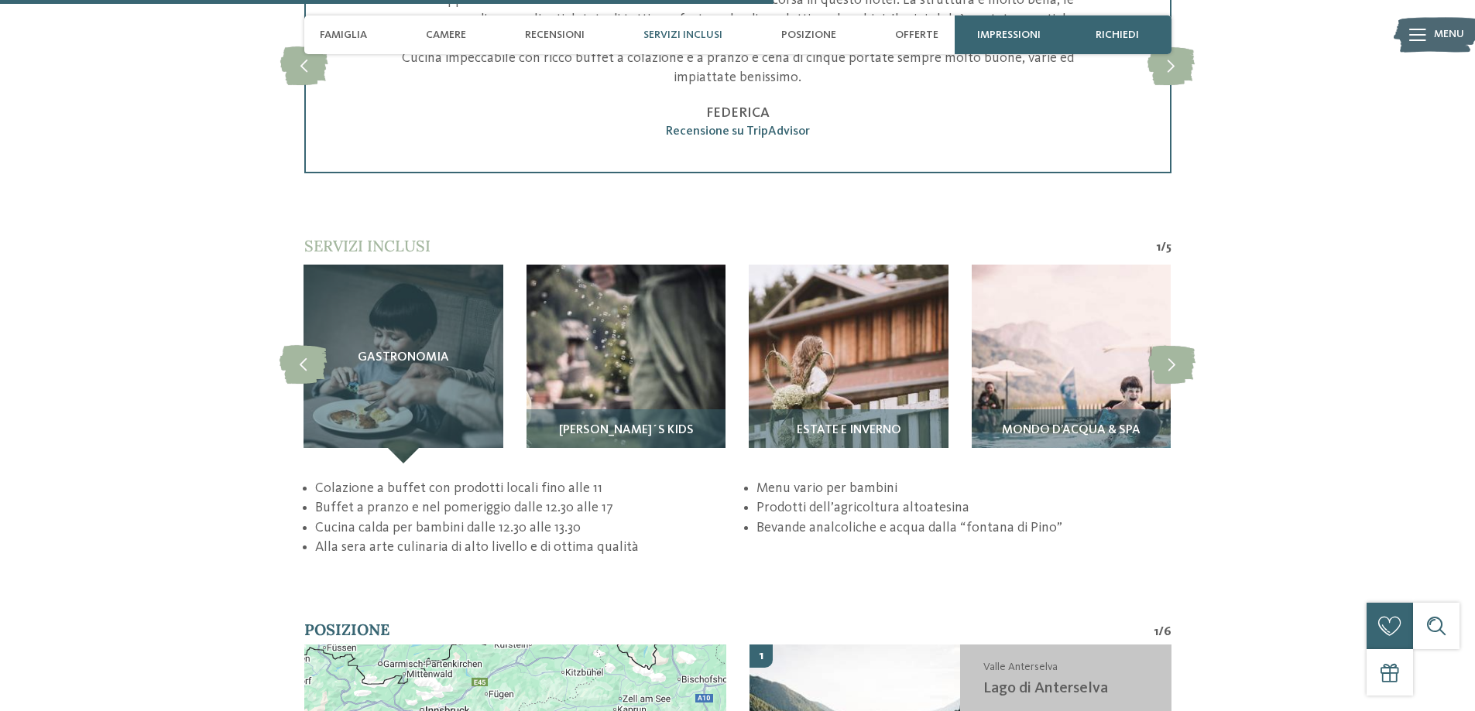
scroll to position [3406, 0]
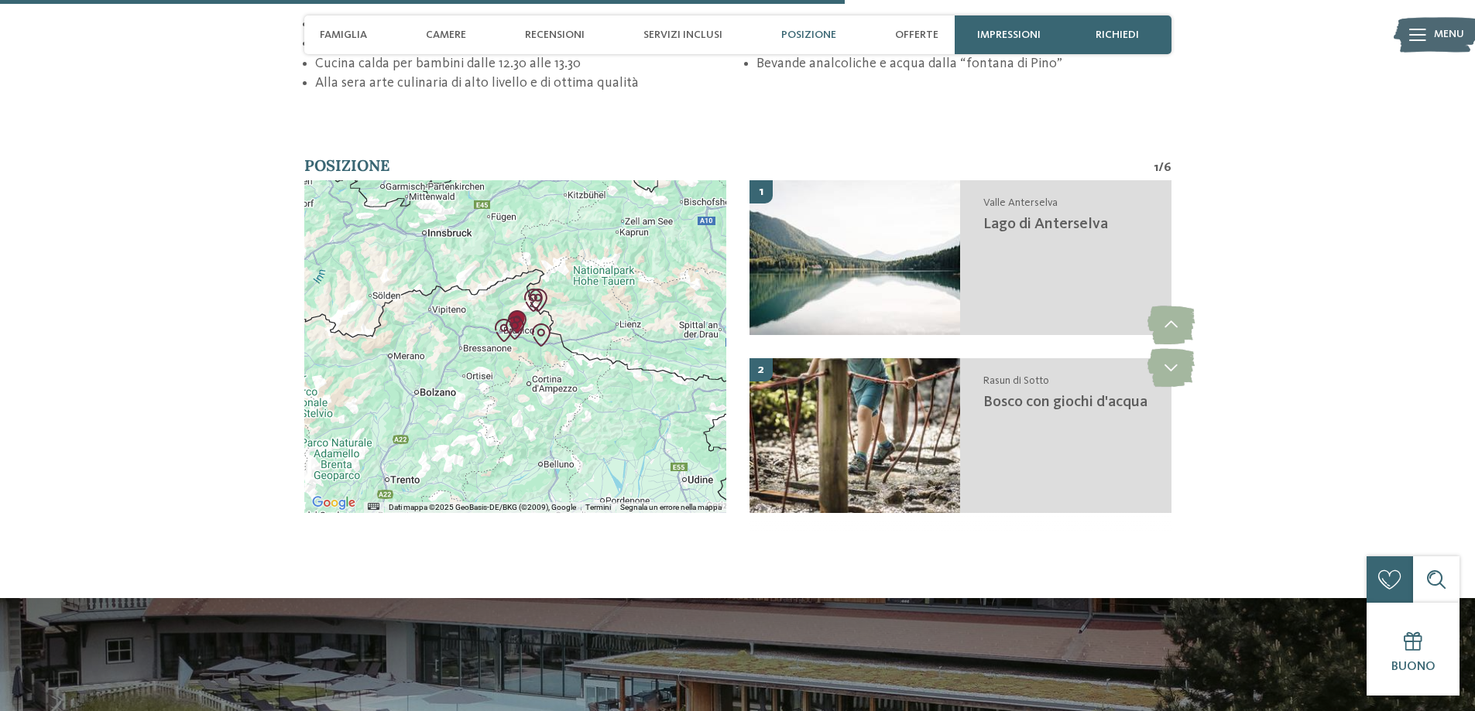
drag, startPoint x: 671, startPoint y: 453, endPoint x: 671, endPoint y: 439, distance: 13.9
click at [671, 439] on div at bounding box center [515, 346] width 422 height 333
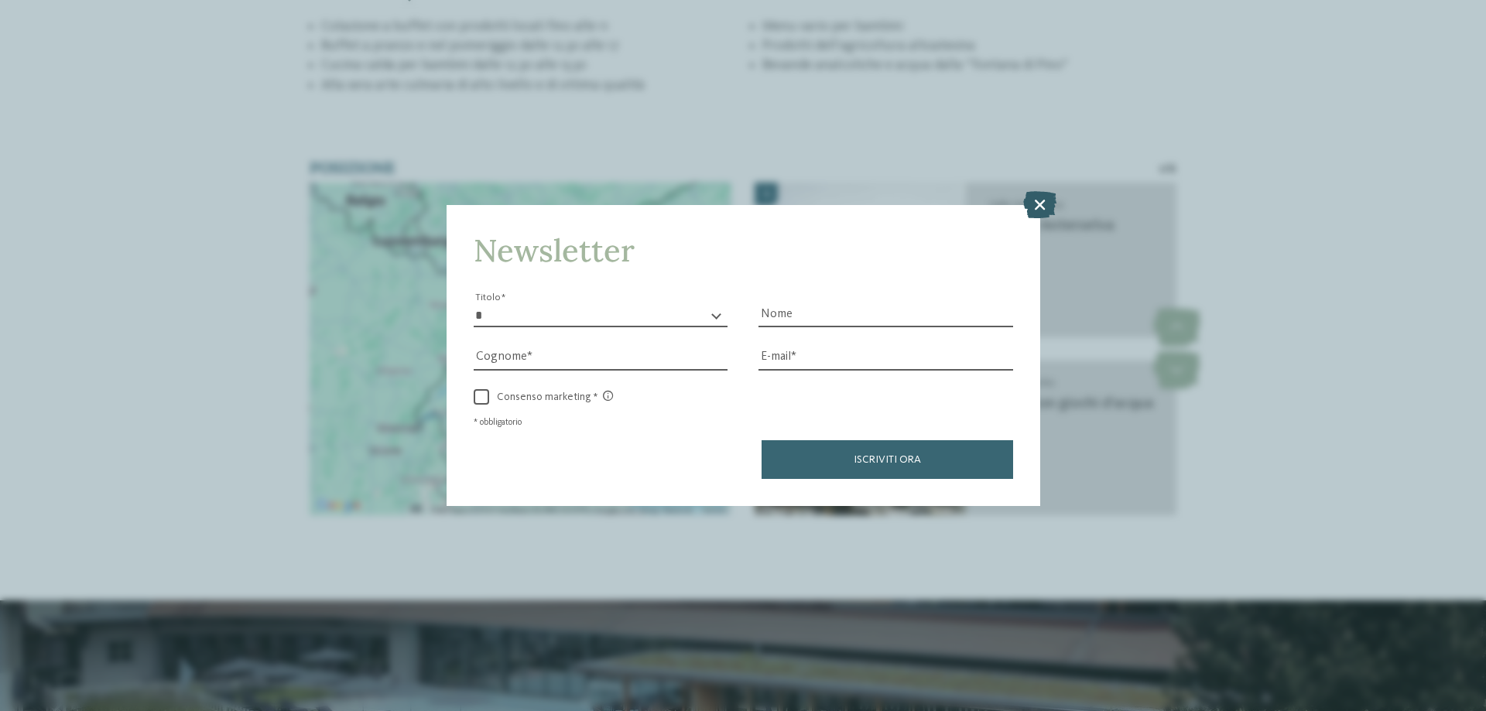
click at [1035, 199] on icon at bounding box center [1039, 204] width 33 height 27
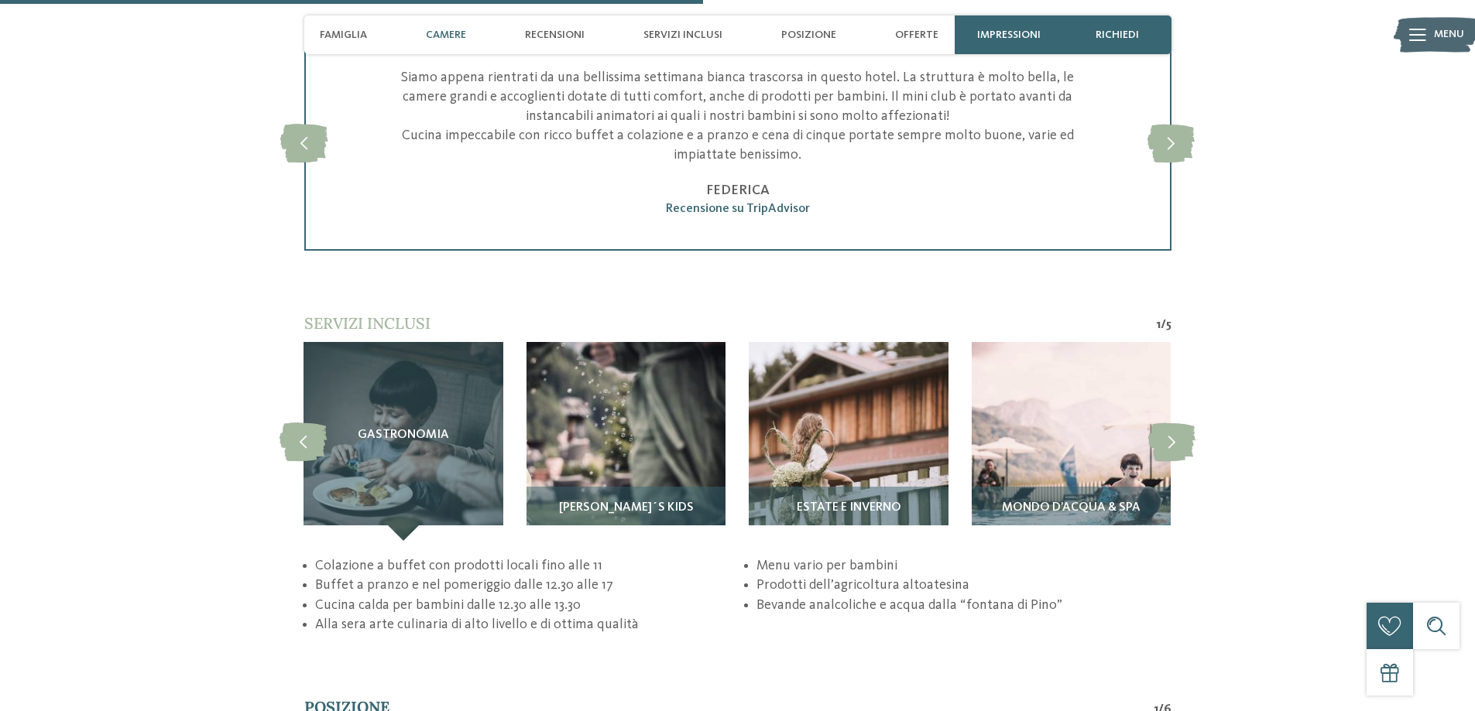
scroll to position [2555, 0]
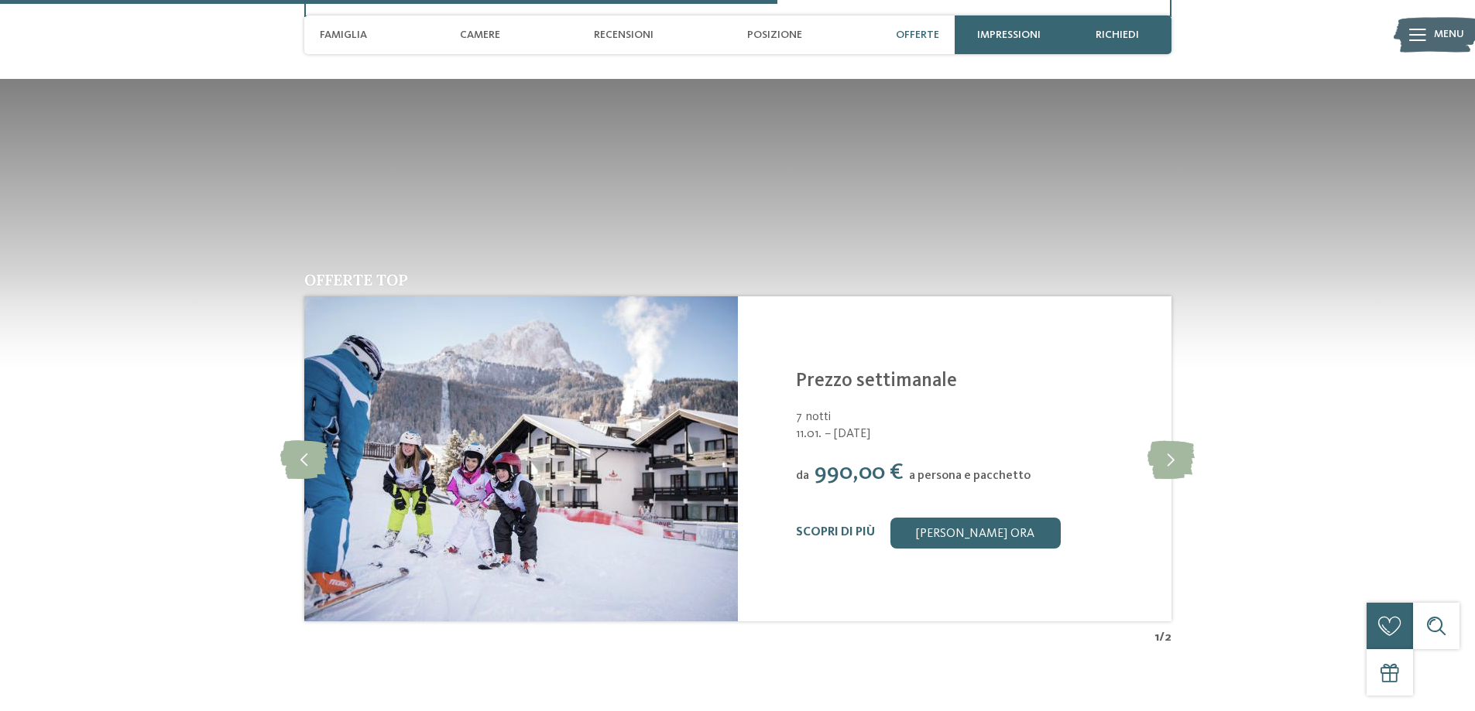
scroll to position [2322, 0]
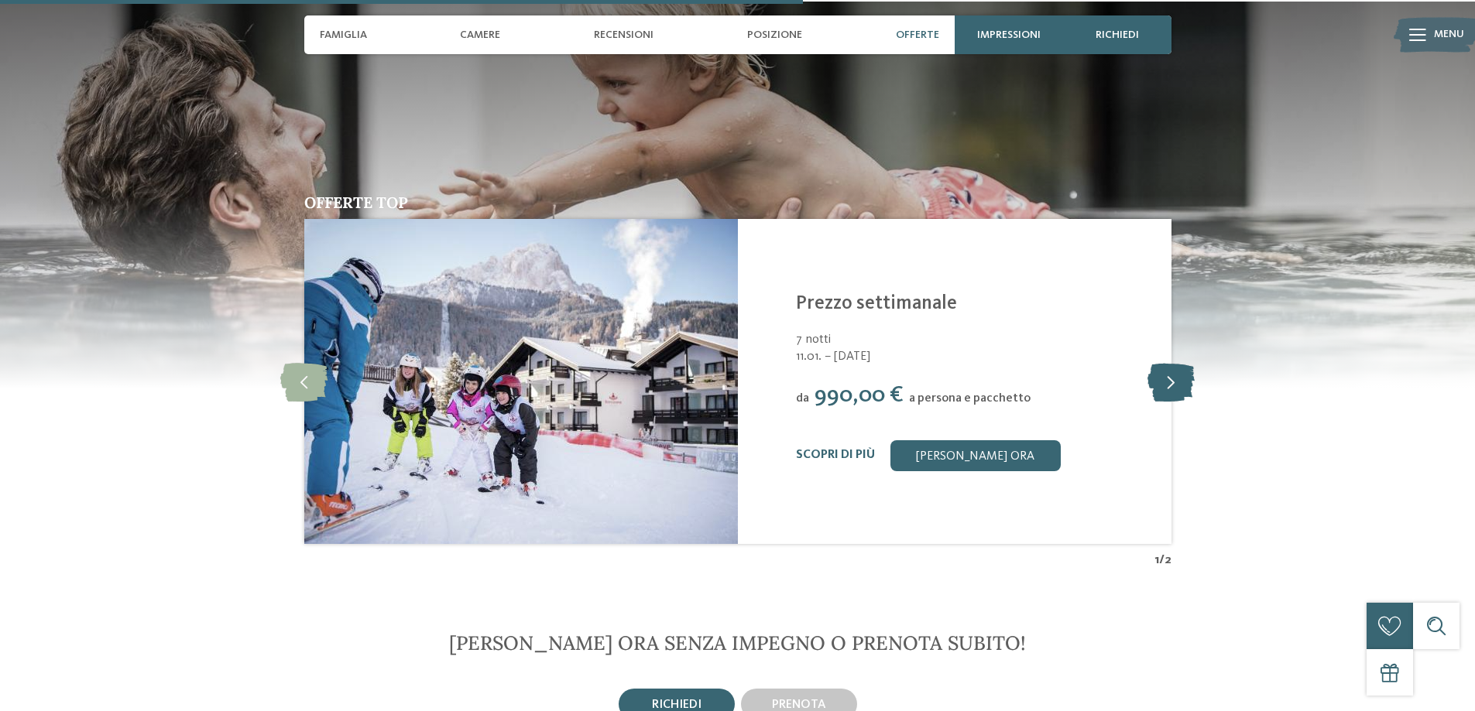
click at [1176, 382] on icon at bounding box center [1170, 381] width 47 height 39
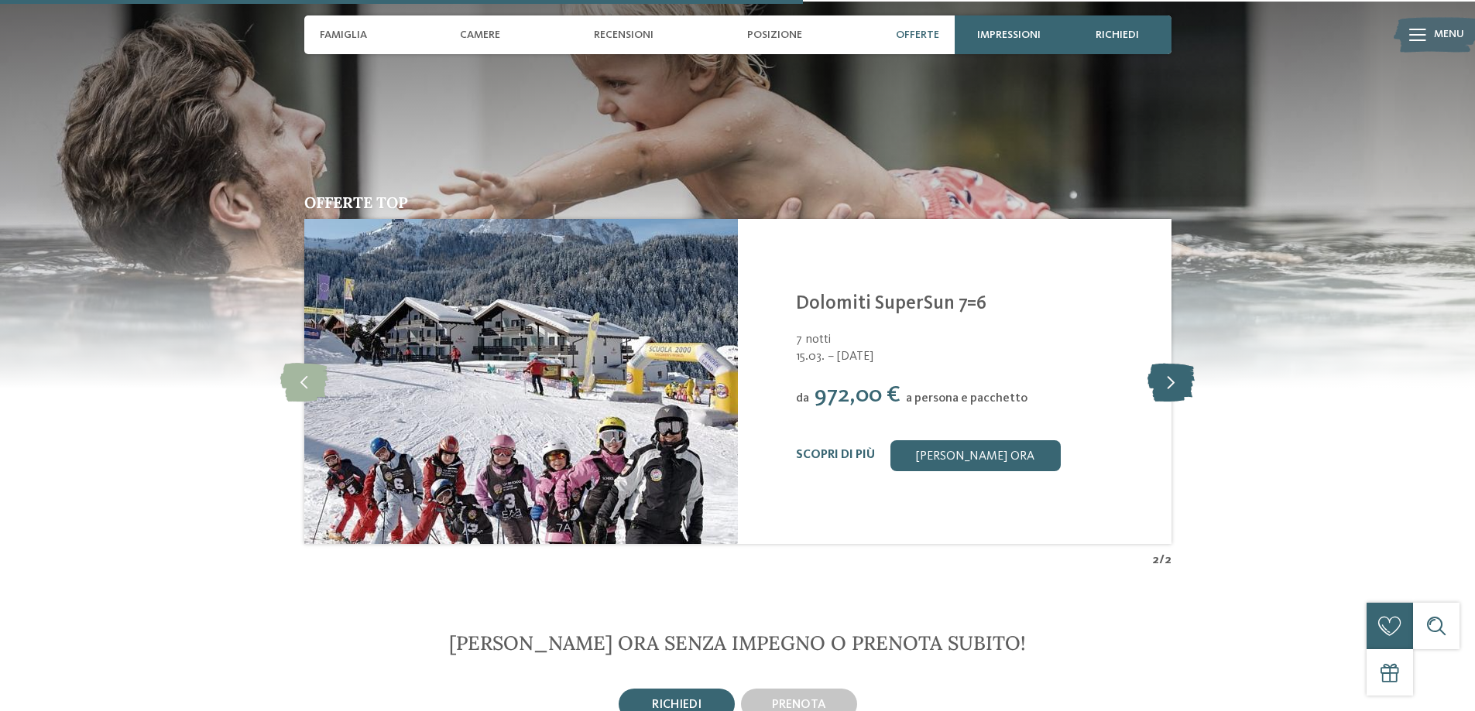
click at [1176, 382] on icon at bounding box center [1170, 381] width 47 height 39
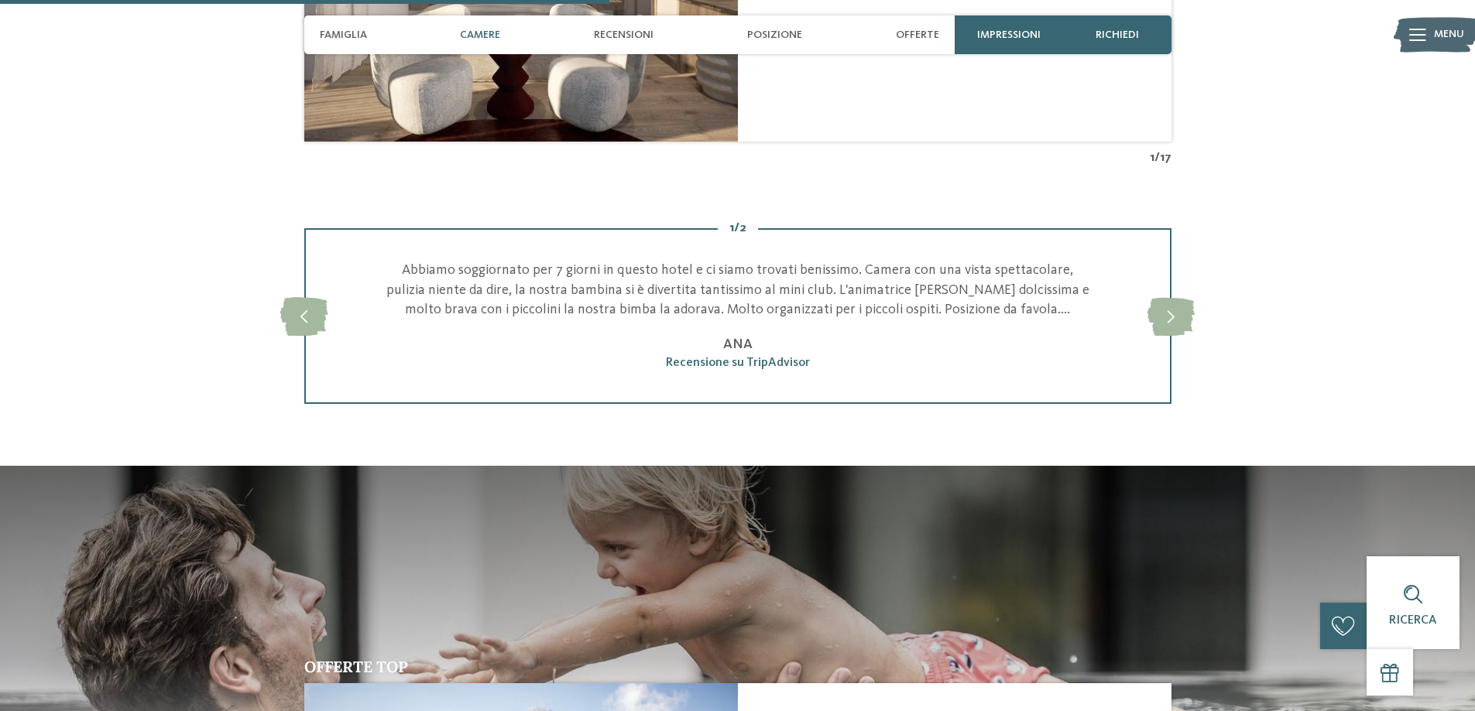
scroll to position [1471, 0]
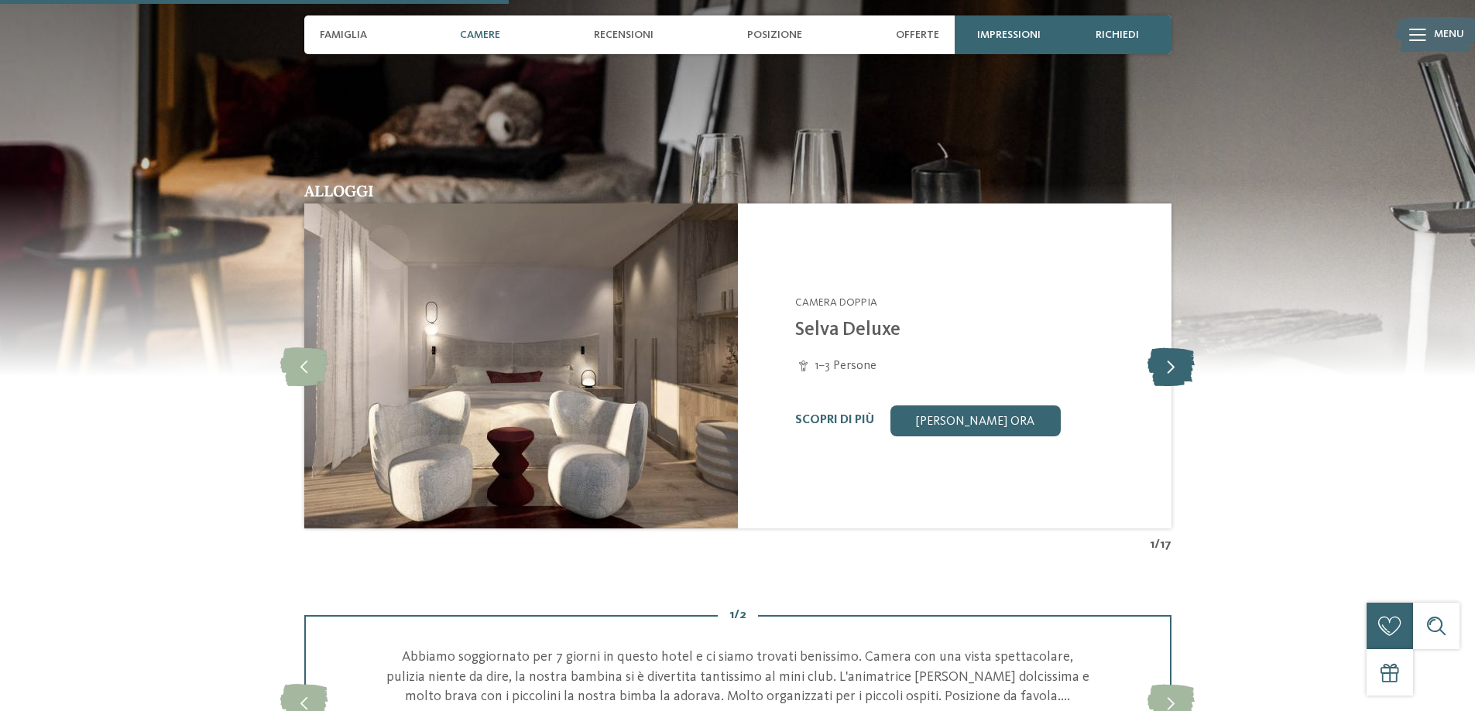
click at [1174, 363] on icon at bounding box center [1170, 366] width 47 height 39
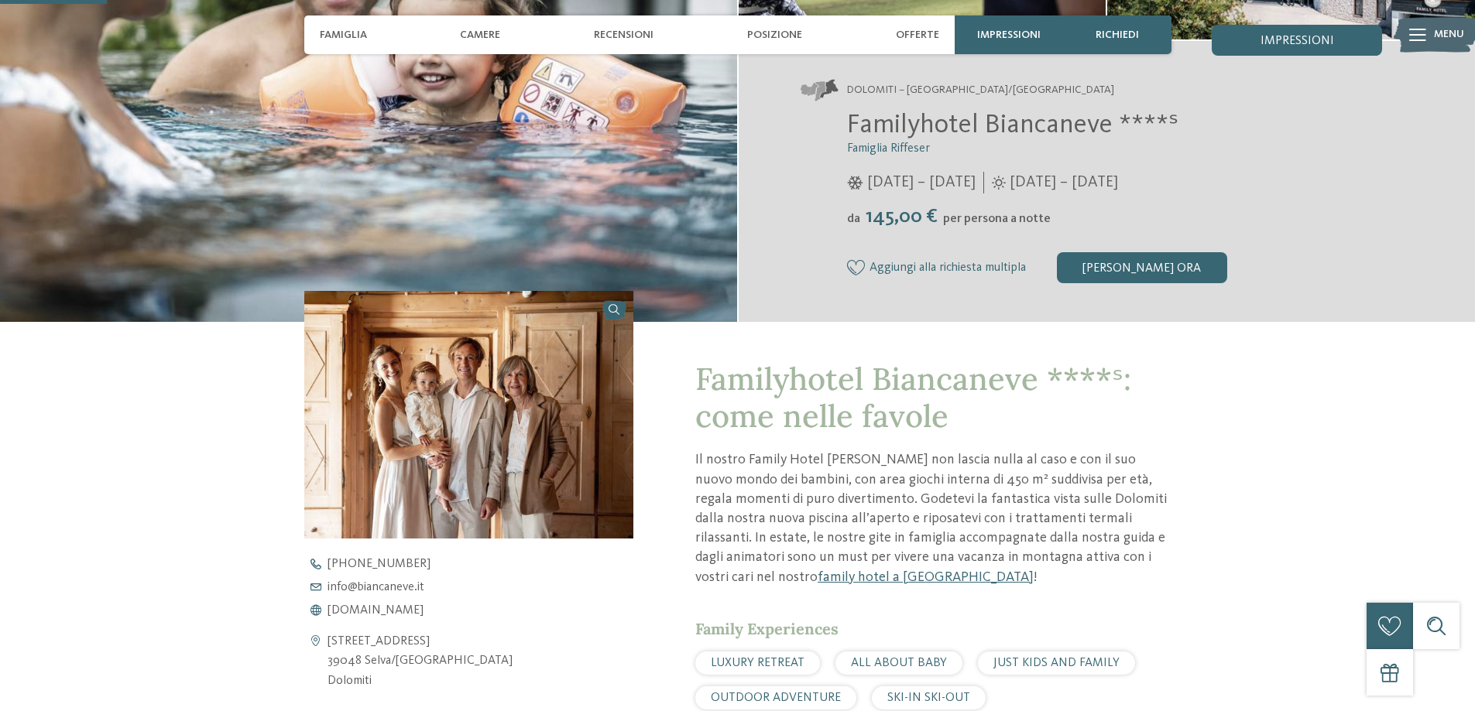
scroll to position [310, 0]
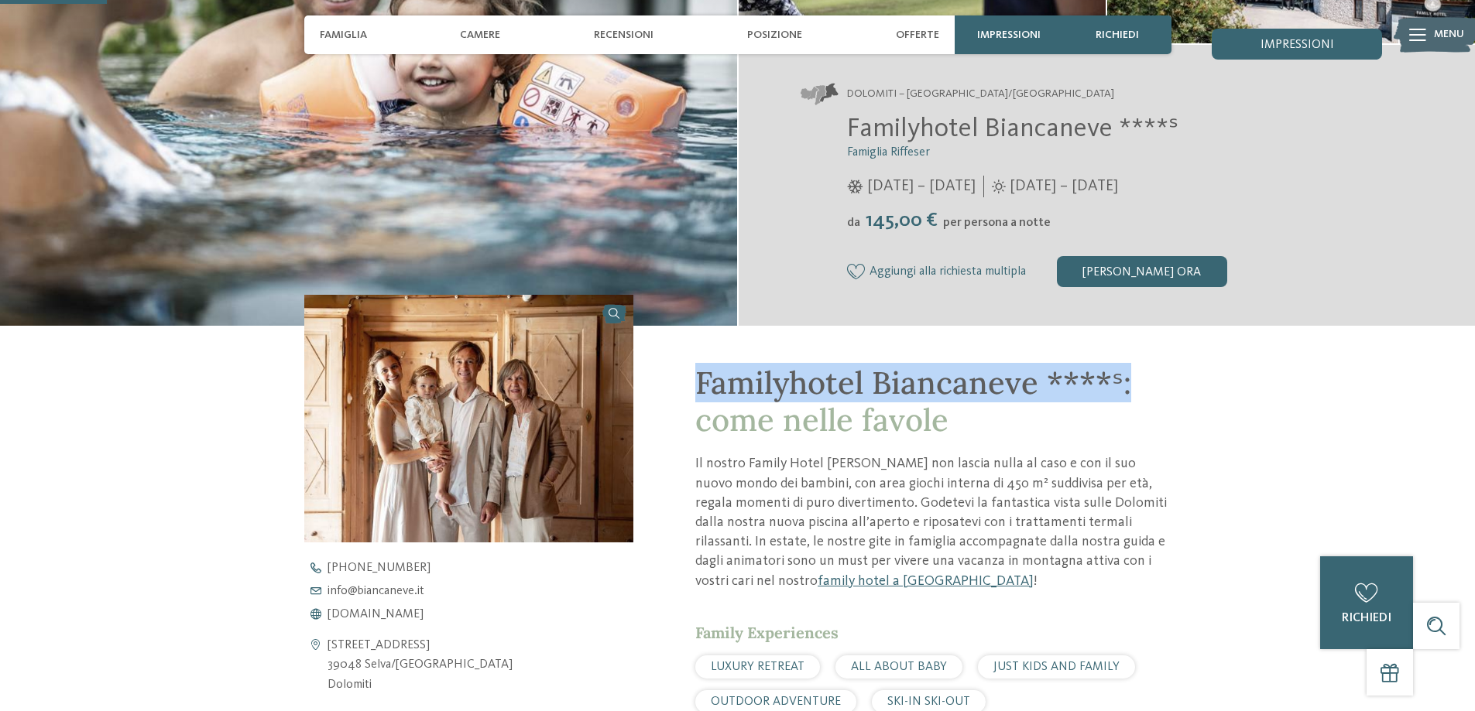
drag, startPoint x: 667, startPoint y: 383, endPoint x: 1210, endPoint y: 391, distance: 542.7
click at [1210, 391] on div "Familyhotel Biancaneve ****ˢ: come nelle favole Il nostro Family Hotel Biancane…" at bounding box center [737, 707] width 1053 height 763
copy span "Familyhotel Biancaneve ****ˢ:"
